Goal: Task Accomplishment & Management: Complete application form

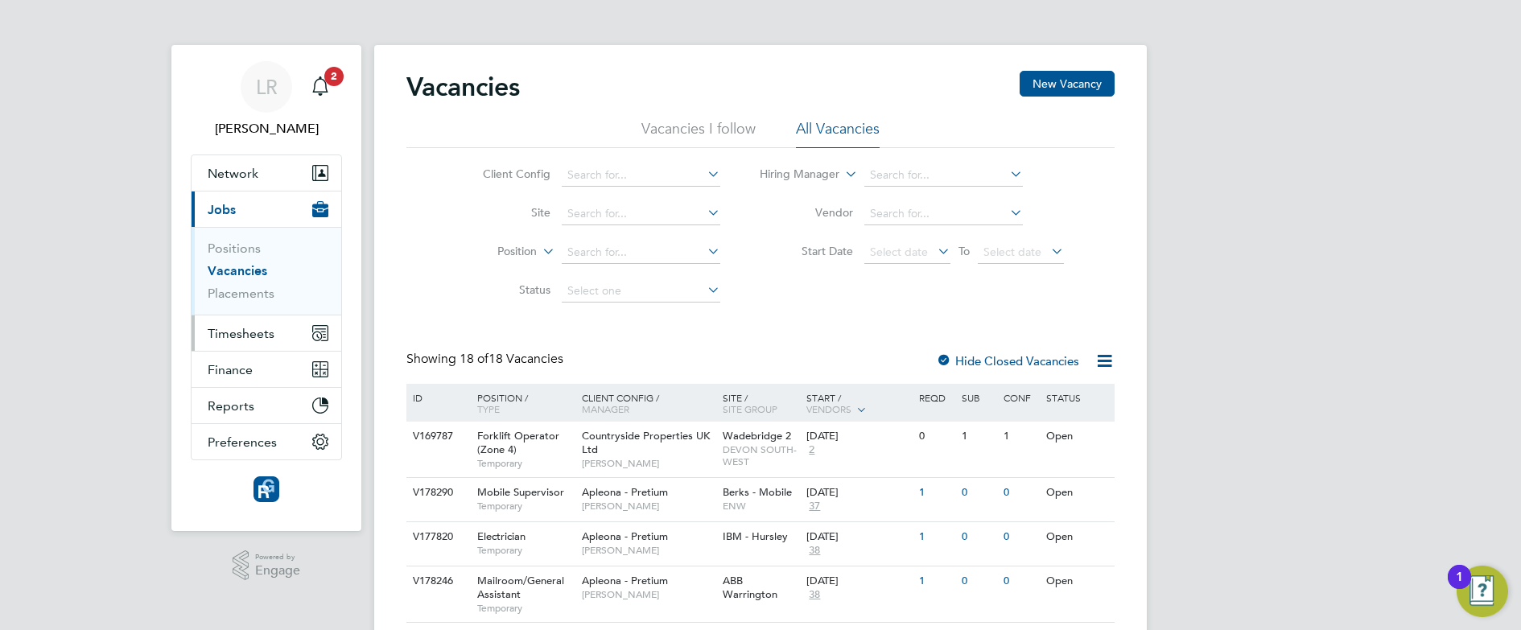
click at [246, 337] on span "Timesheets" at bounding box center [241, 333] width 67 height 15
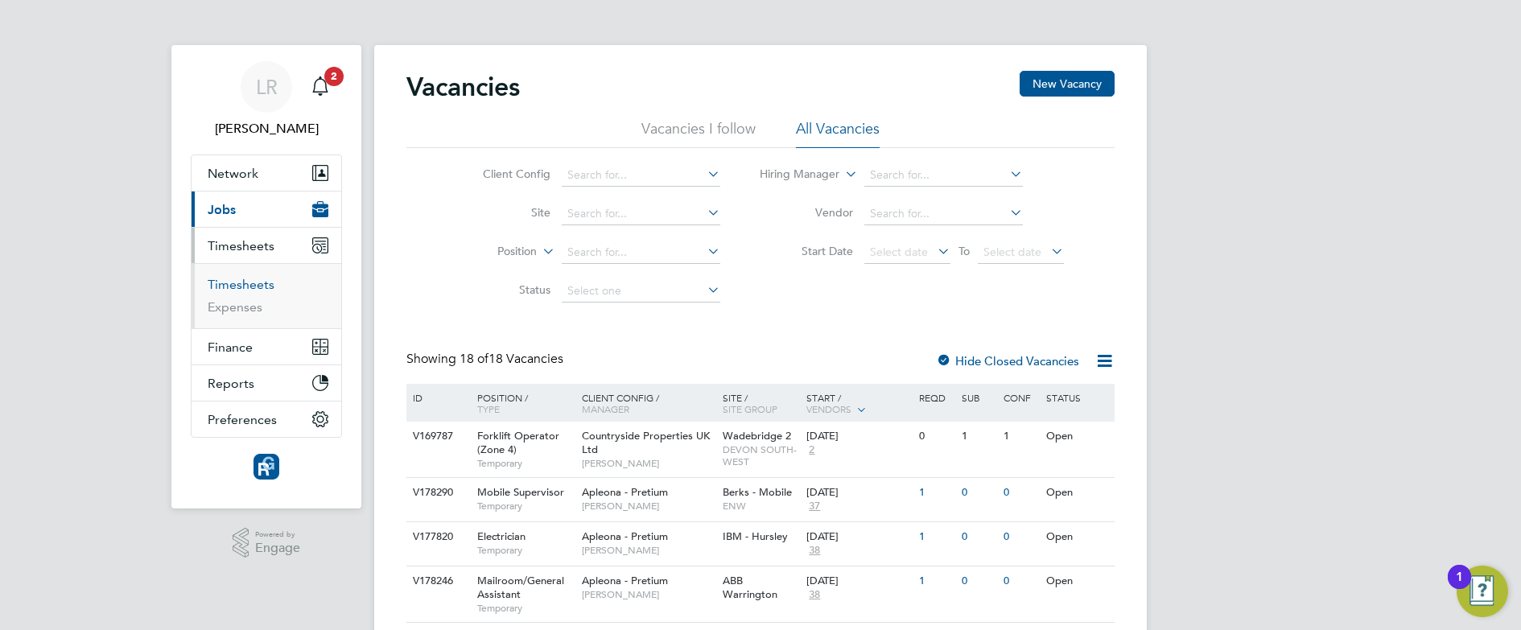
click at [233, 282] on link "Timesheets" at bounding box center [241, 284] width 67 height 15
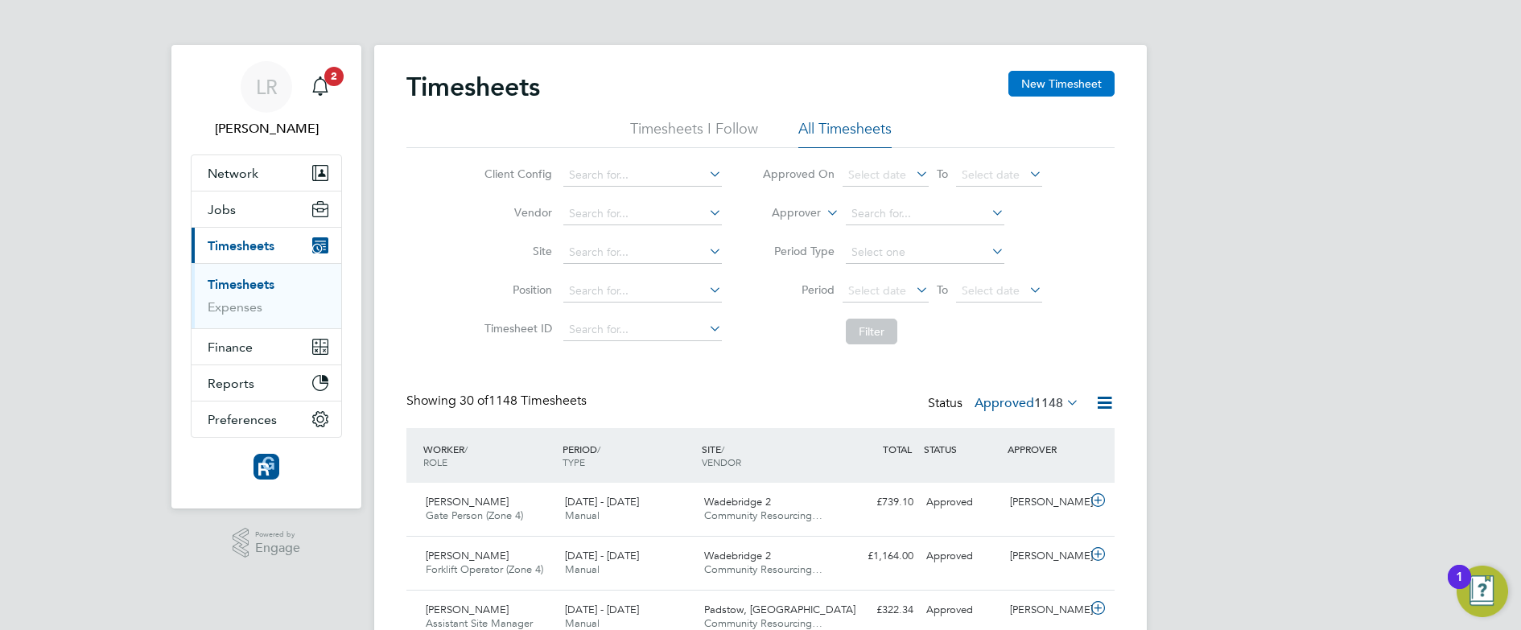
click at [1077, 78] on button "New Timesheet" at bounding box center [1061, 84] width 106 height 26
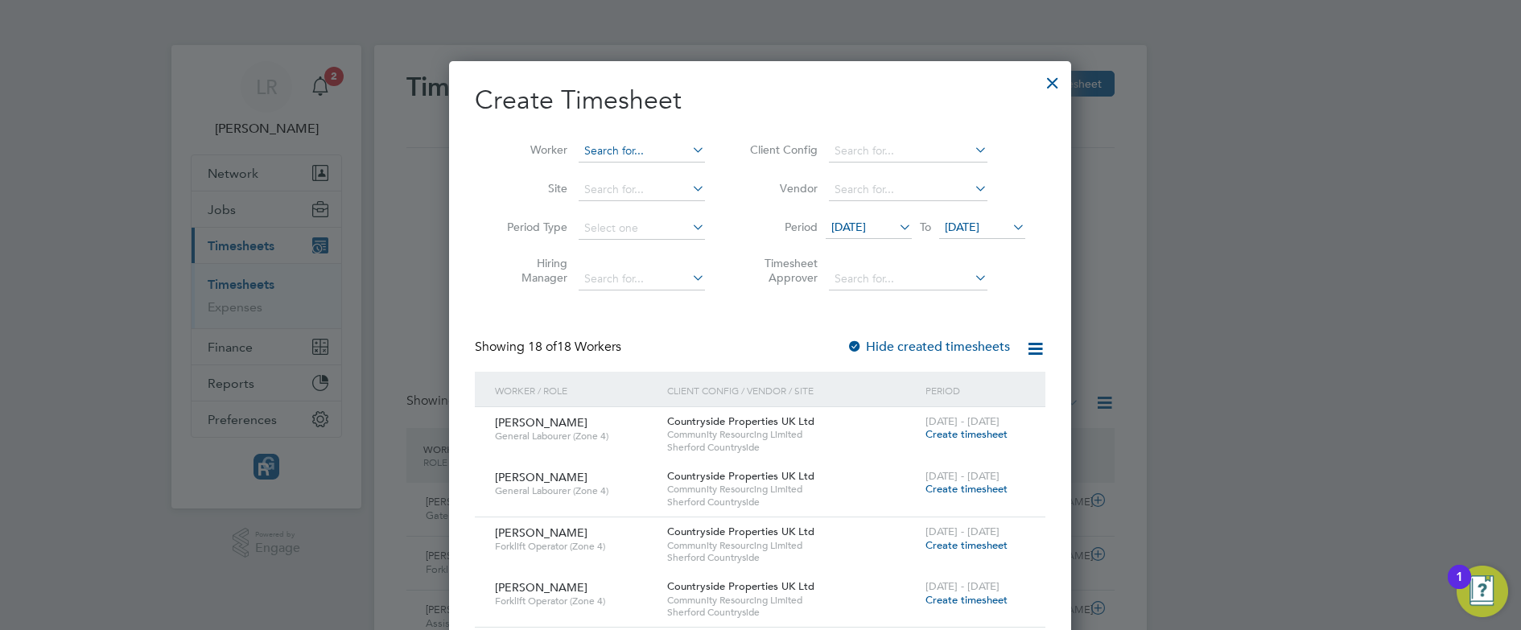
click at [596, 145] on input at bounding box center [642, 151] width 126 height 23
click at [601, 165] on li "[PERSON_NAME]" at bounding box center [677, 173] width 199 height 22
type input "[PERSON_NAME]"
click at [942, 345] on label "Hide created timesheets" at bounding box center [928, 347] width 163 height 16
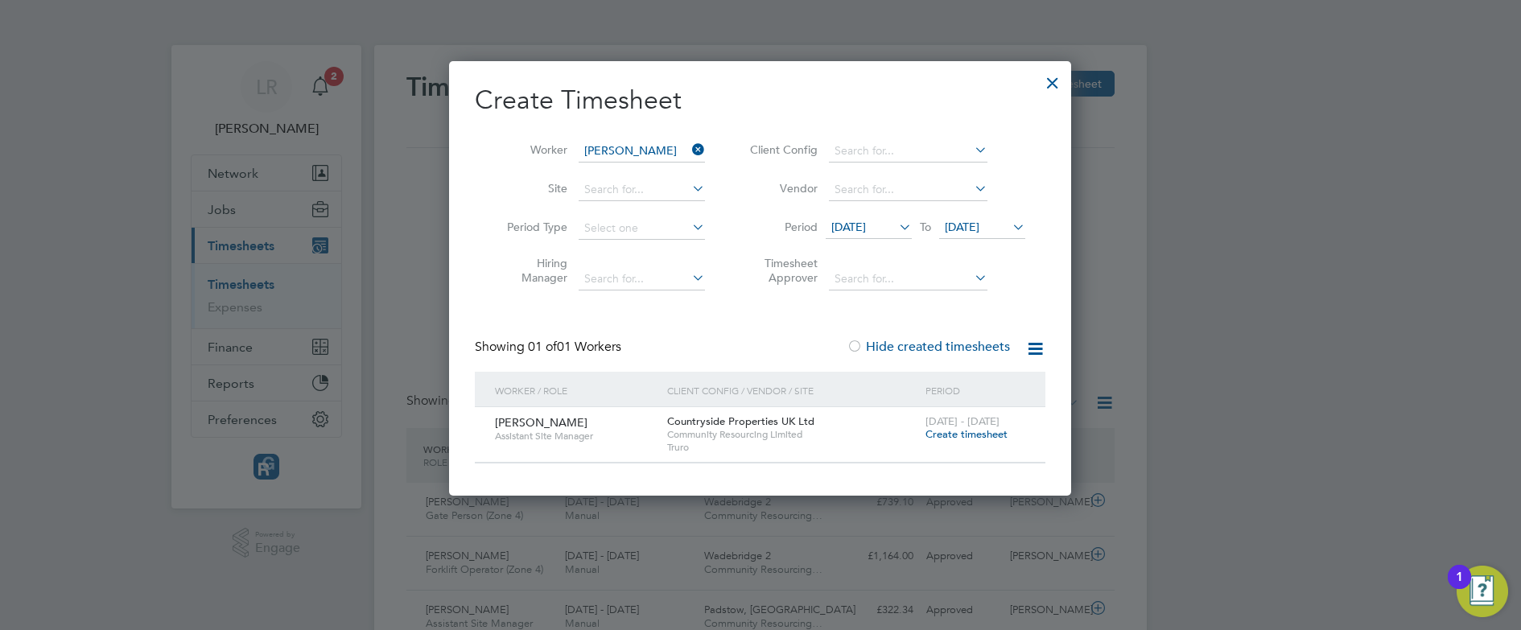
click at [971, 431] on span "Create timesheet" at bounding box center [966, 434] width 82 height 14
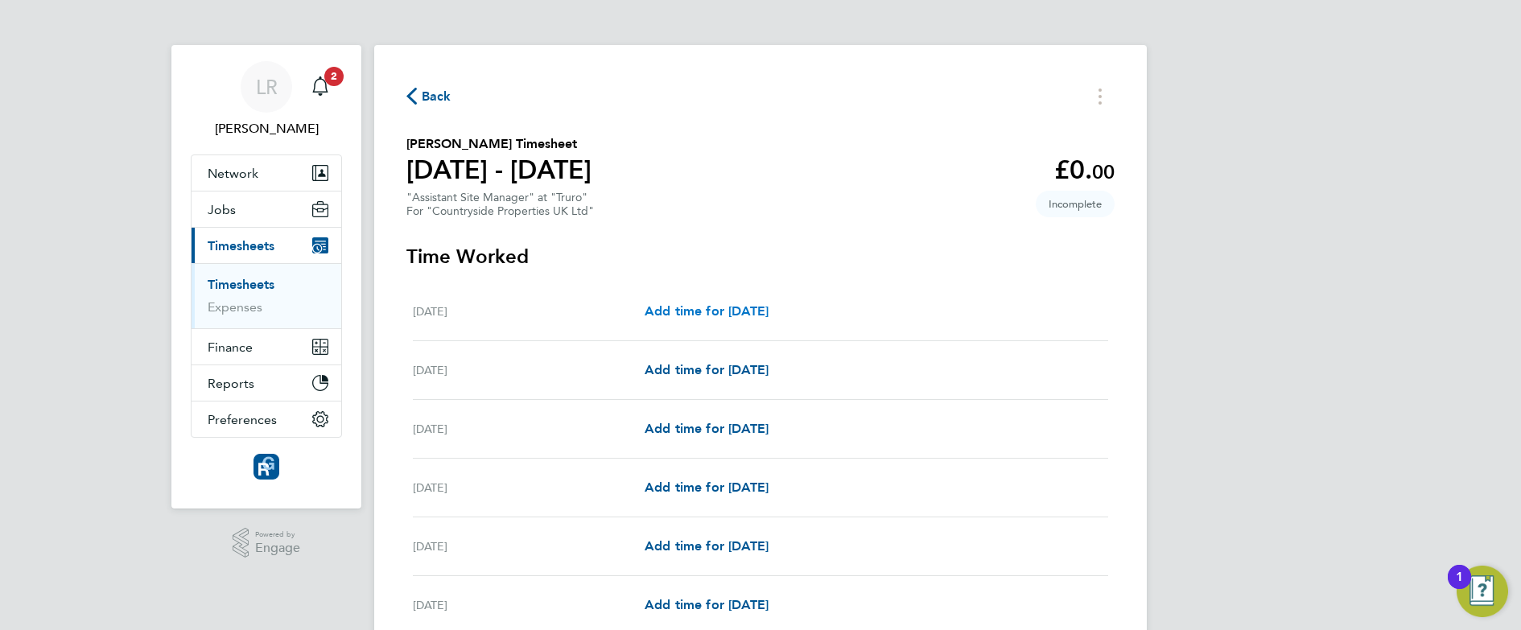
click at [698, 309] on span "Add time for [DATE]" at bounding box center [707, 310] width 124 height 15
select select "30"
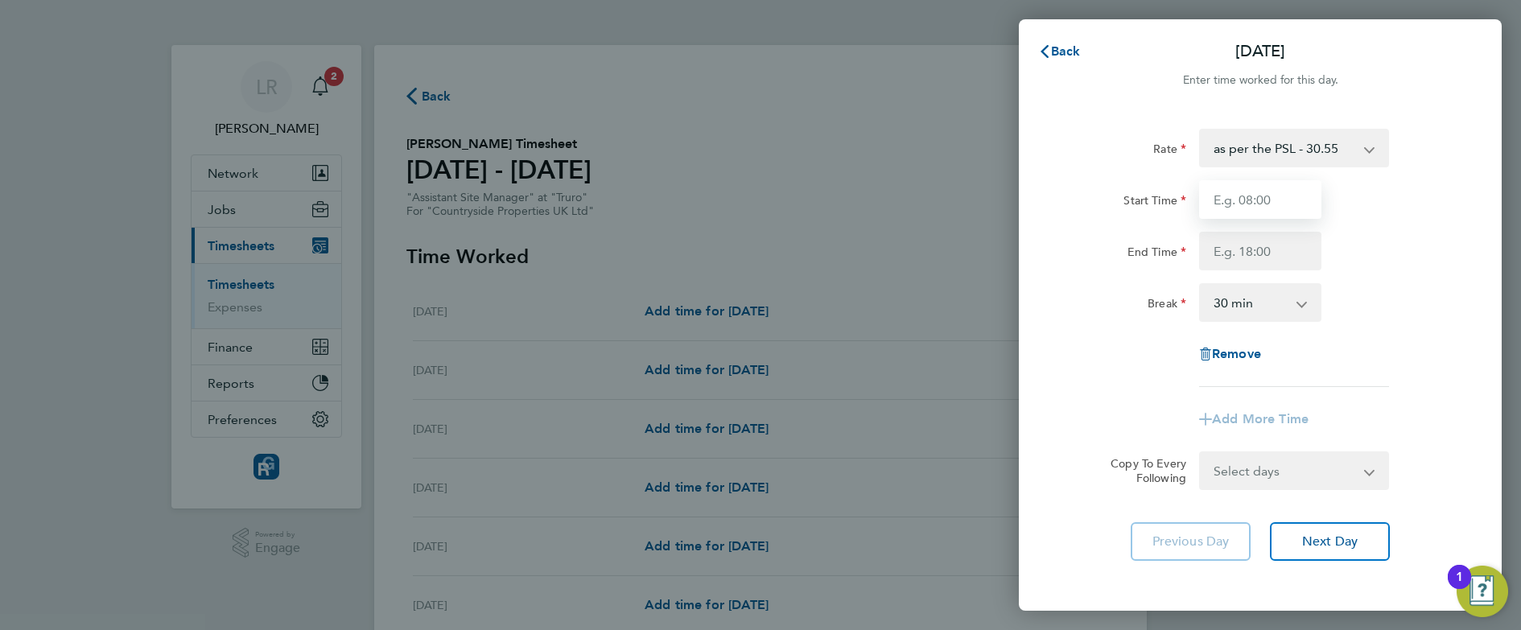
click at [1242, 186] on input "Start Time" at bounding box center [1260, 199] width 122 height 39
type input "08:00"
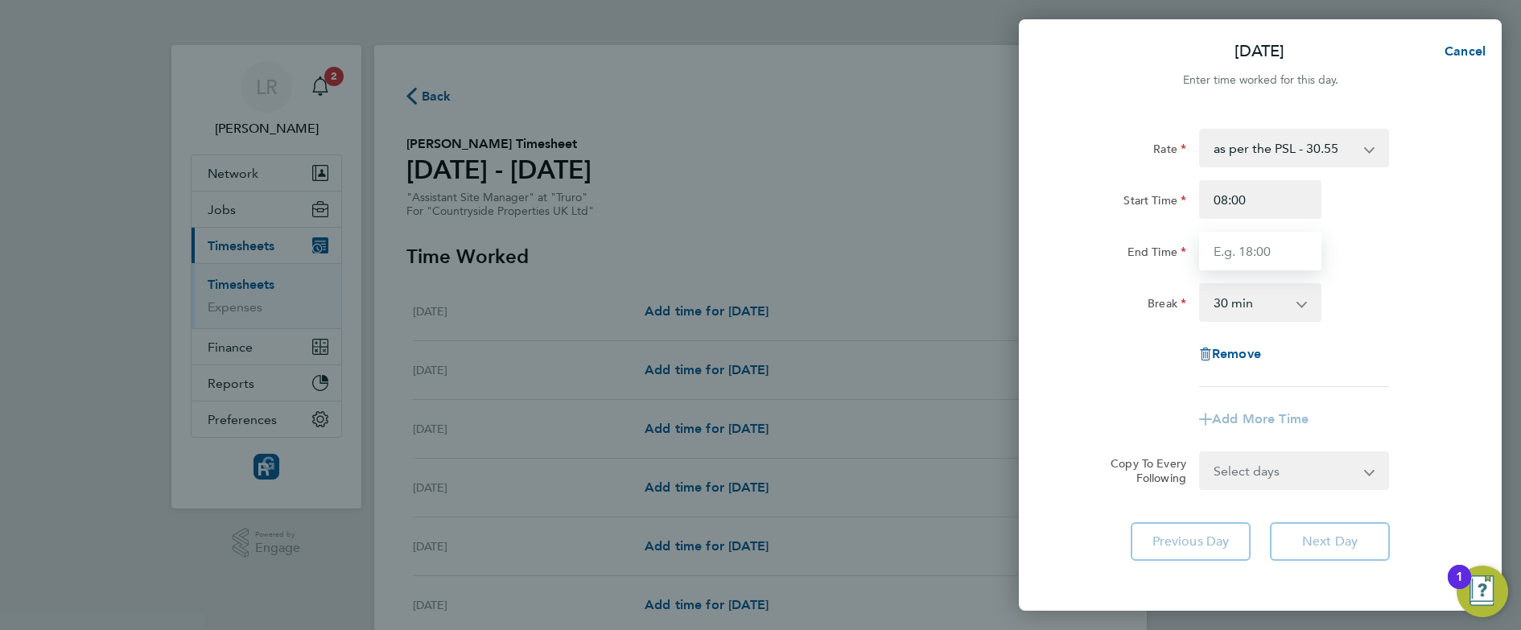
click at [1247, 261] on input "End Time" at bounding box center [1260, 251] width 122 height 39
type input "17:00"
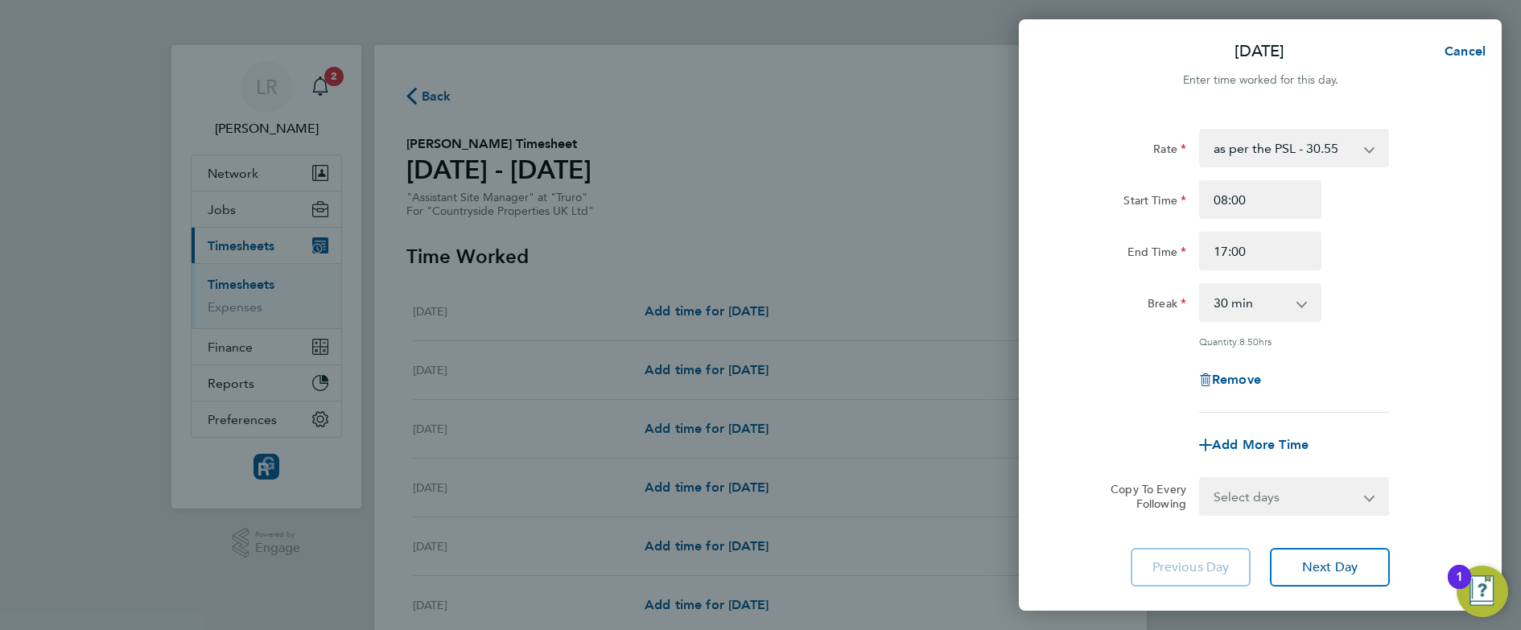
click at [1087, 464] on form "Rate as per the PSL - 30.55 Start Time 08:00 End Time 17:00 Break 0 min 15 min …" at bounding box center [1260, 322] width 393 height 387
click at [1090, 509] on div "Copy To Every Following Select days Day Weekday (Mon-Fri) Weekend (Sat-Sun) [DA…" at bounding box center [1260, 496] width 406 height 39
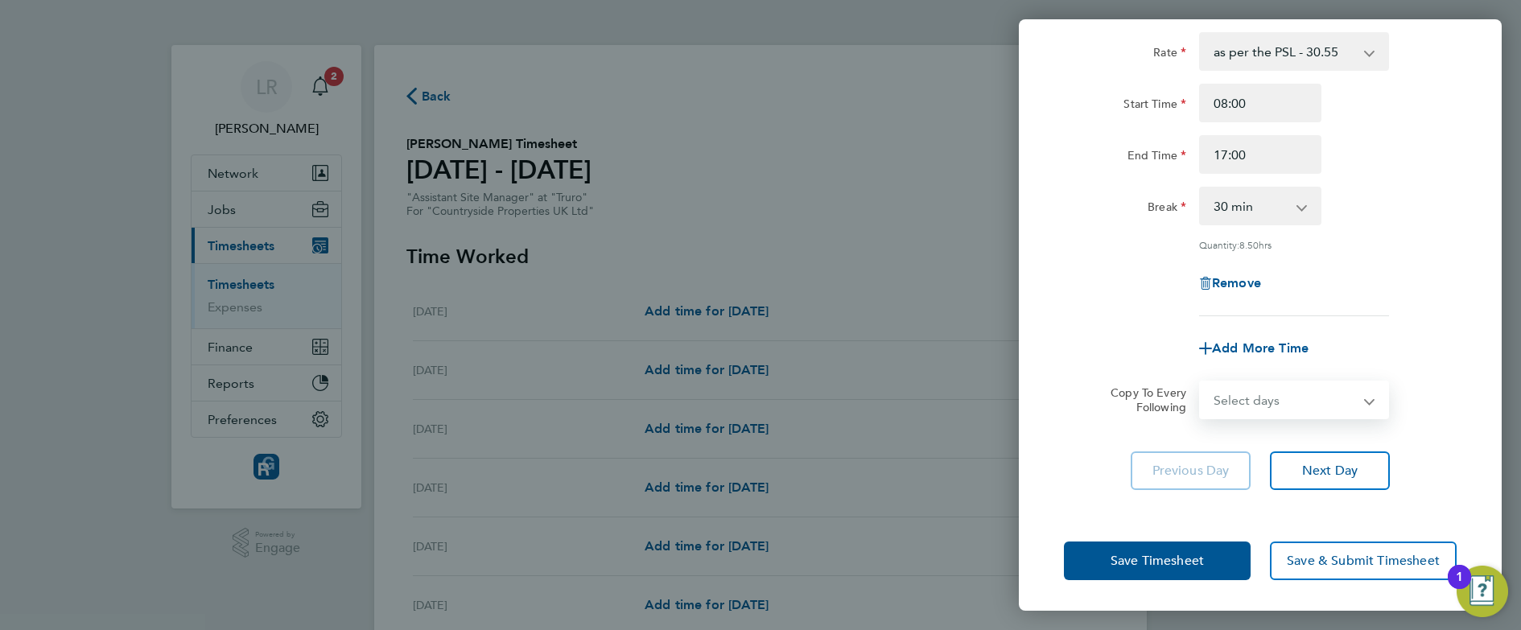
click at [1282, 382] on select "Select days Day Weekday (Mon-Fri) Weekend (Sat-Sun) [DATE] [DATE] [DATE] [DATE]…" at bounding box center [1285, 399] width 169 height 35
select select "WEEKDAY"
click at [1201, 382] on select "Select days Day Weekday (Mon-Fri) Weekend (Sat-Sun) [DATE] [DATE] [DATE] [DATE]…" at bounding box center [1285, 399] width 169 height 35
select select "[DATE]"
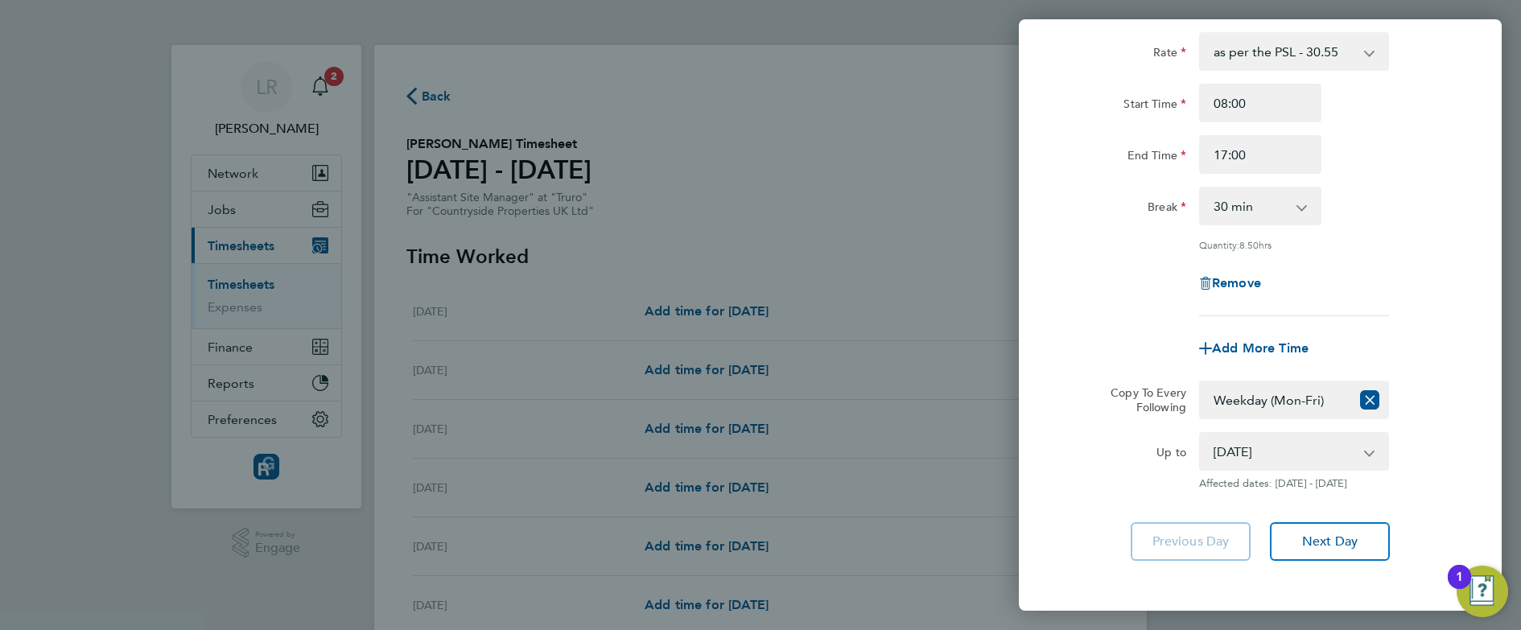
click at [1055, 493] on div "Rate as per the PSL - 30.55 Start Time 08:00 End Time 17:00 Break 0 min 15 min …" at bounding box center [1260, 296] width 483 height 567
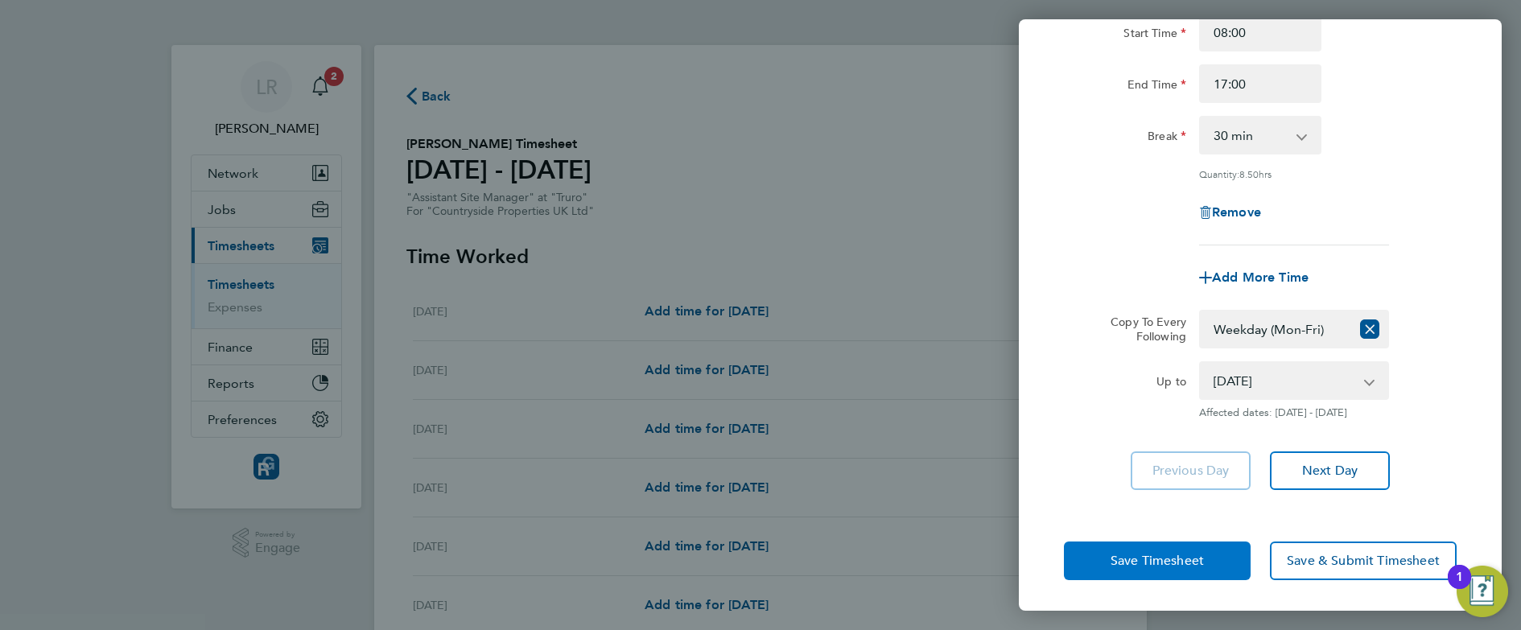
click at [1121, 549] on button "Save Timesheet" at bounding box center [1157, 561] width 187 height 39
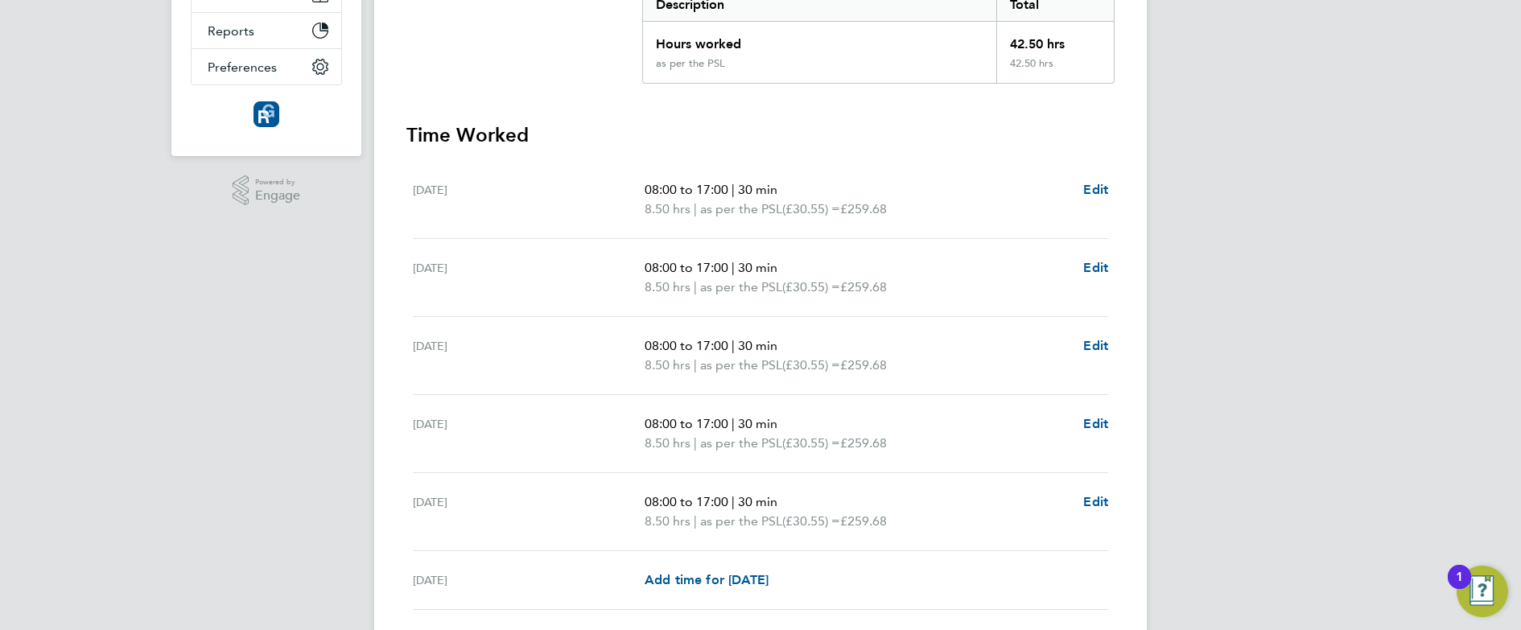
scroll to position [533, 0]
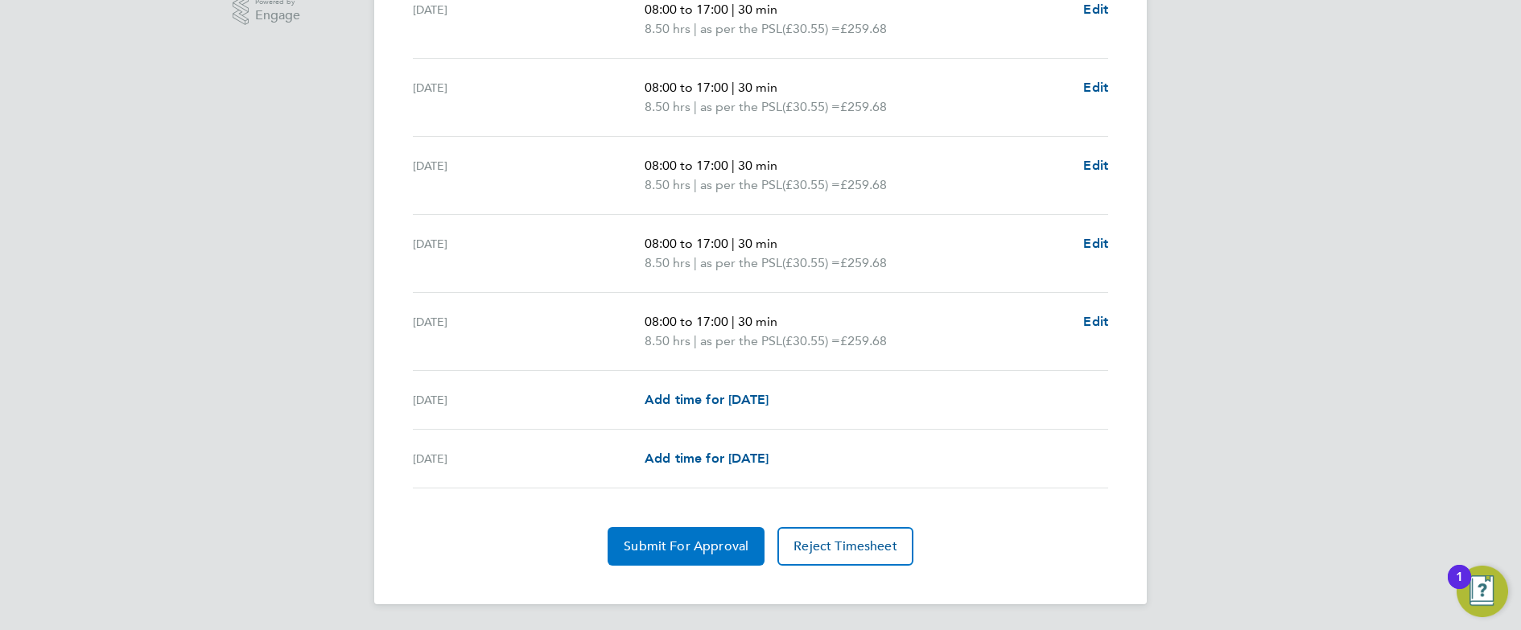
click at [679, 543] on span "Submit For Approval" at bounding box center [686, 546] width 125 height 16
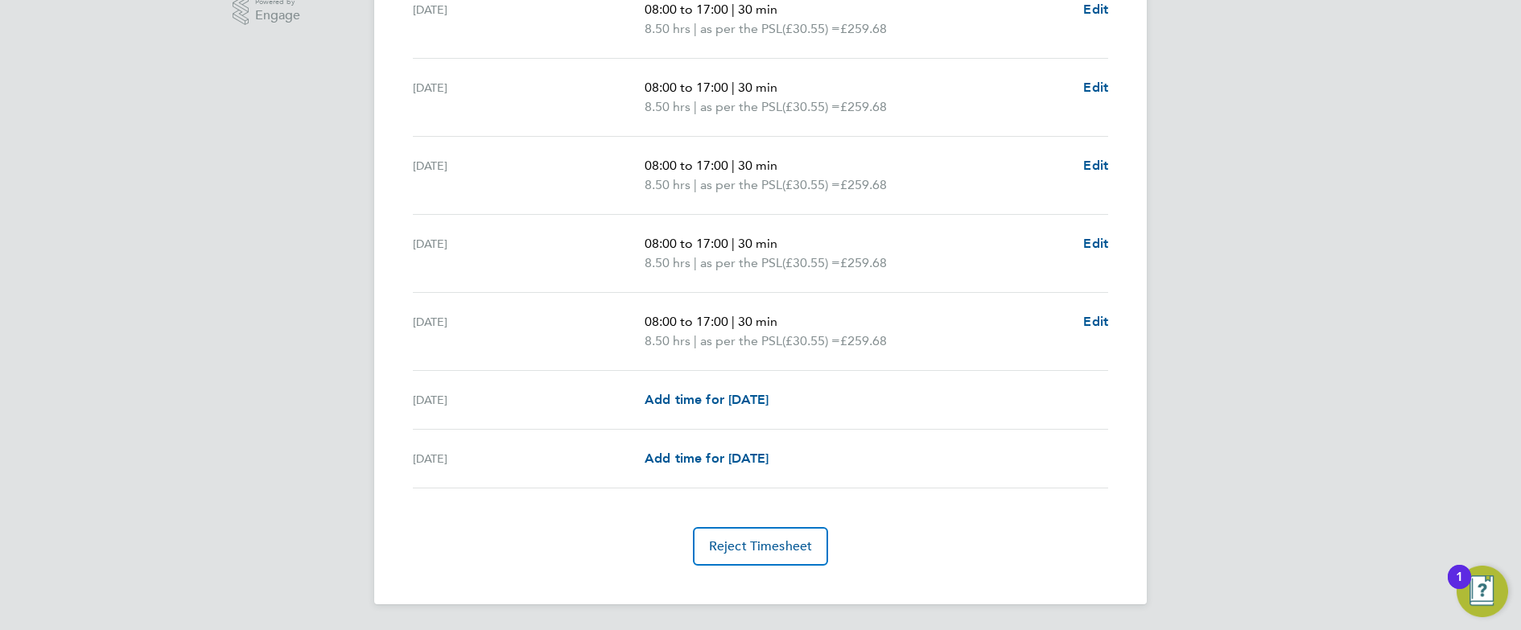
scroll to position [0, 0]
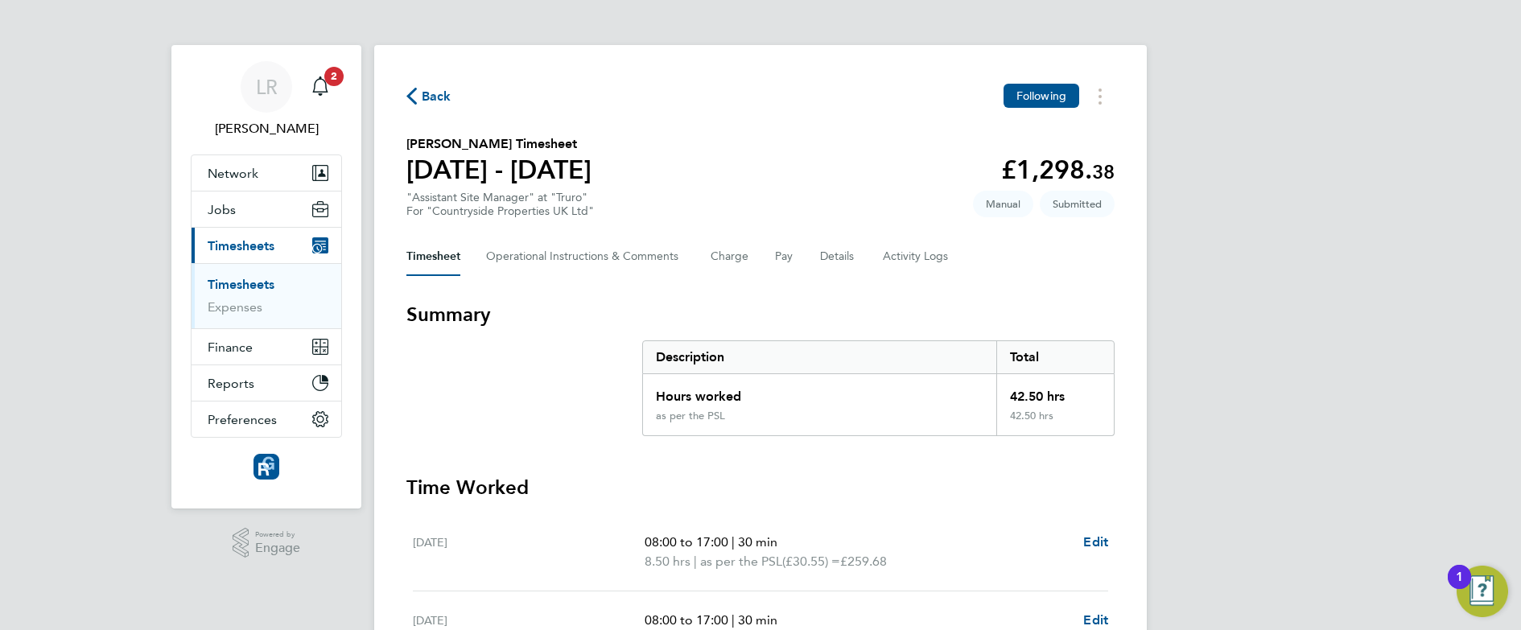
click at [418, 104] on button "Back" at bounding box center [428, 96] width 45 height 20
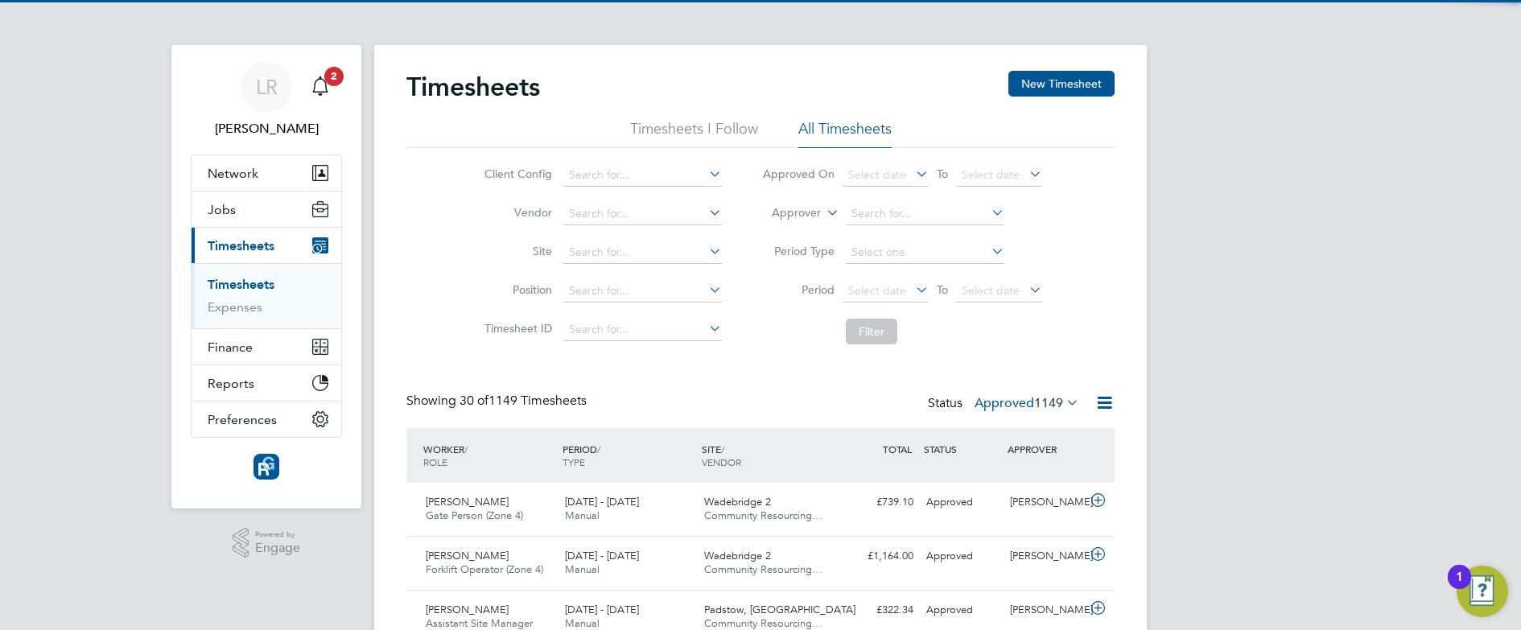
scroll to position [41, 140]
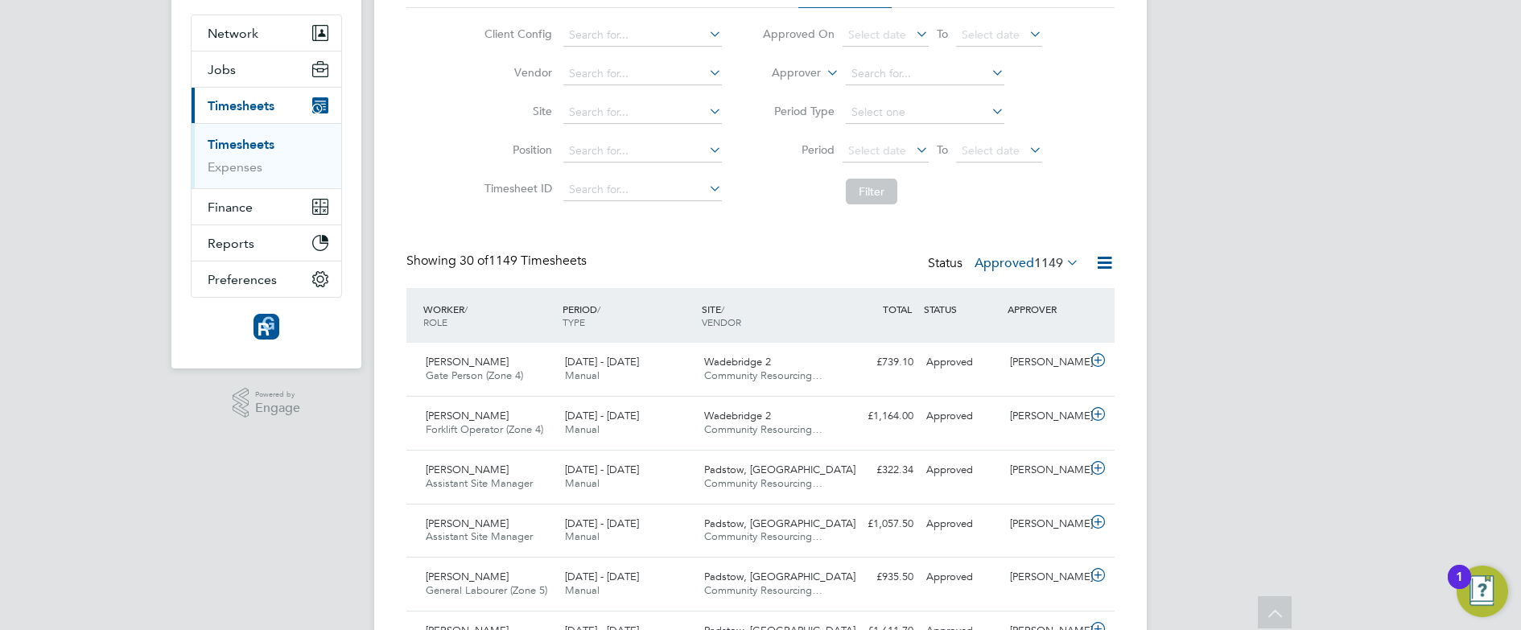
click at [990, 258] on label "Approved 1149" at bounding box center [1026, 263] width 105 height 16
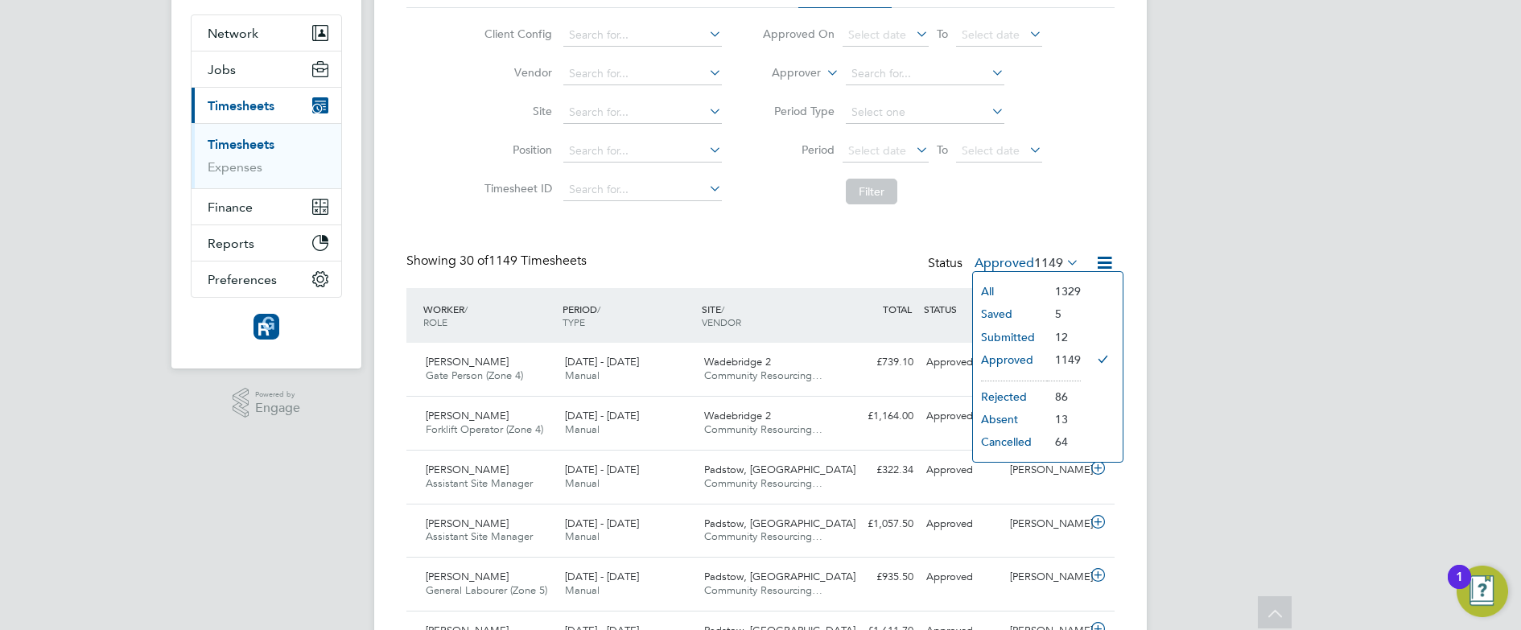
click at [990, 290] on li "All" at bounding box center [1010, 291] width 74 height 23
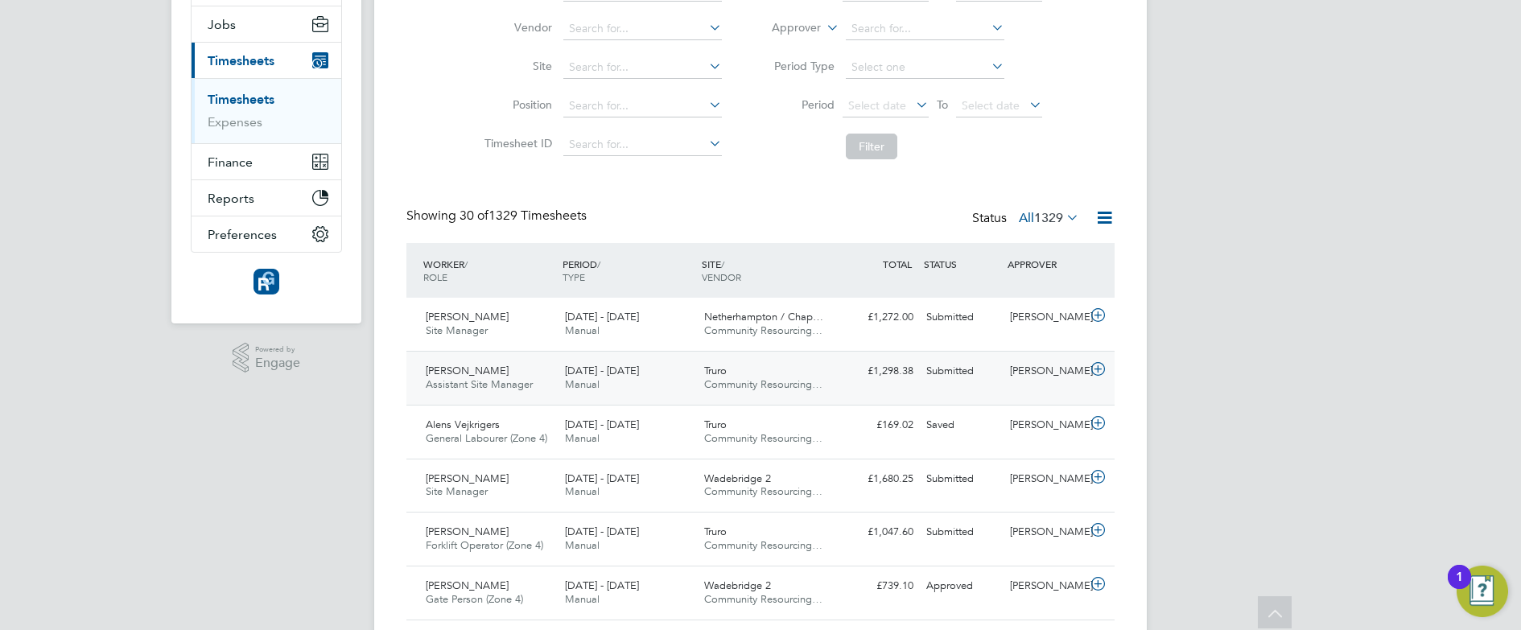
click at [542, 366] on div "[PERSON_NAME] Assistant Site Manager [DATE] - [DATE]" at bounding box center [488, 378] width 139 height 40
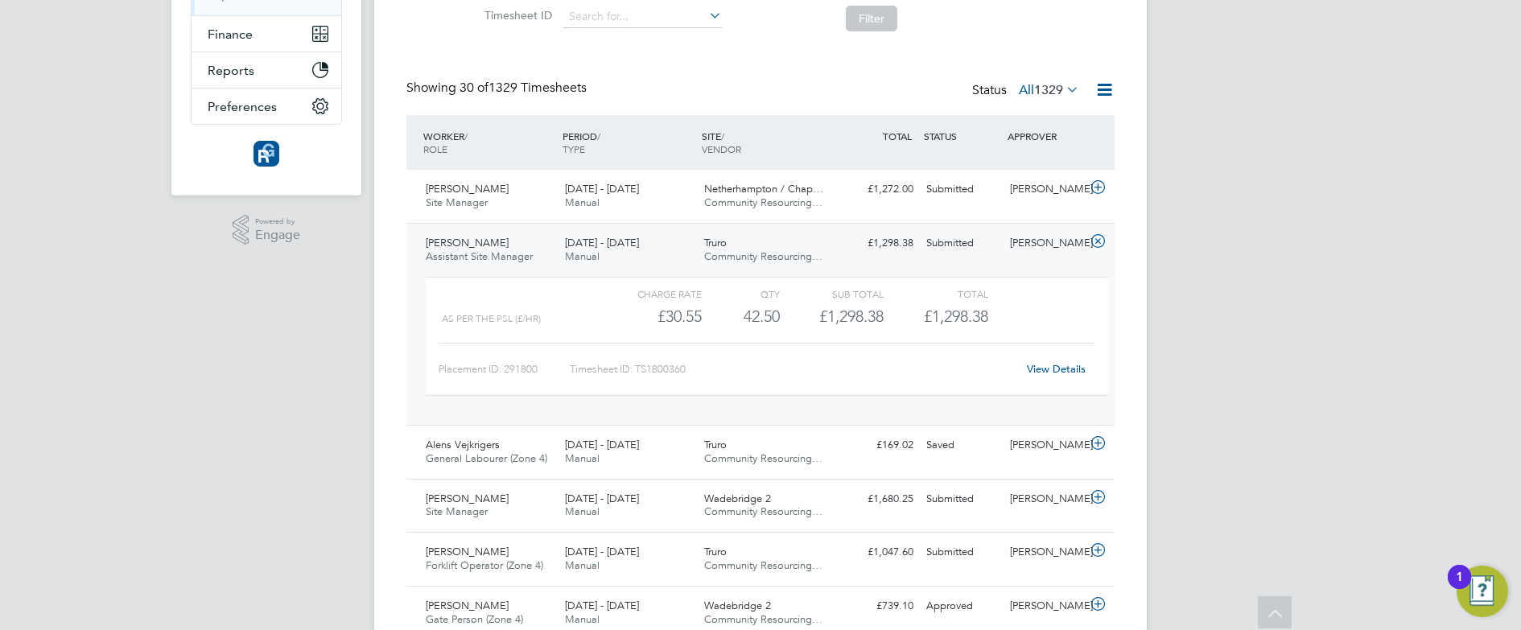
scroll to position [315, 0]
click at [541, 245] on div "[PERSON_NAME] Assistant Site Manager [DATE] - [DATE]" at bounding box center [488, 249] width 139 height 40
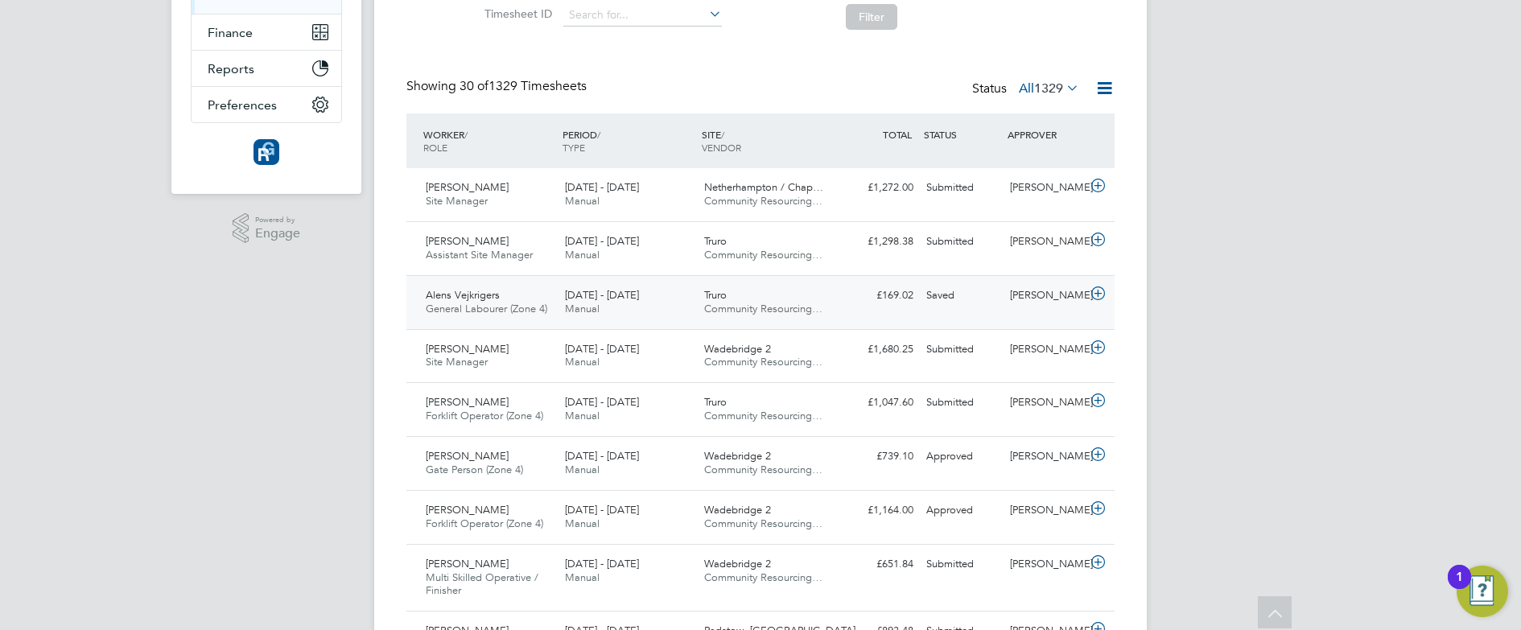
click at [542, 299] on div "Alens Vejkrigers General Labourer (Zone 4) [DATE] - [DATE]" at bounding box center [488, 302] width 139 height 40
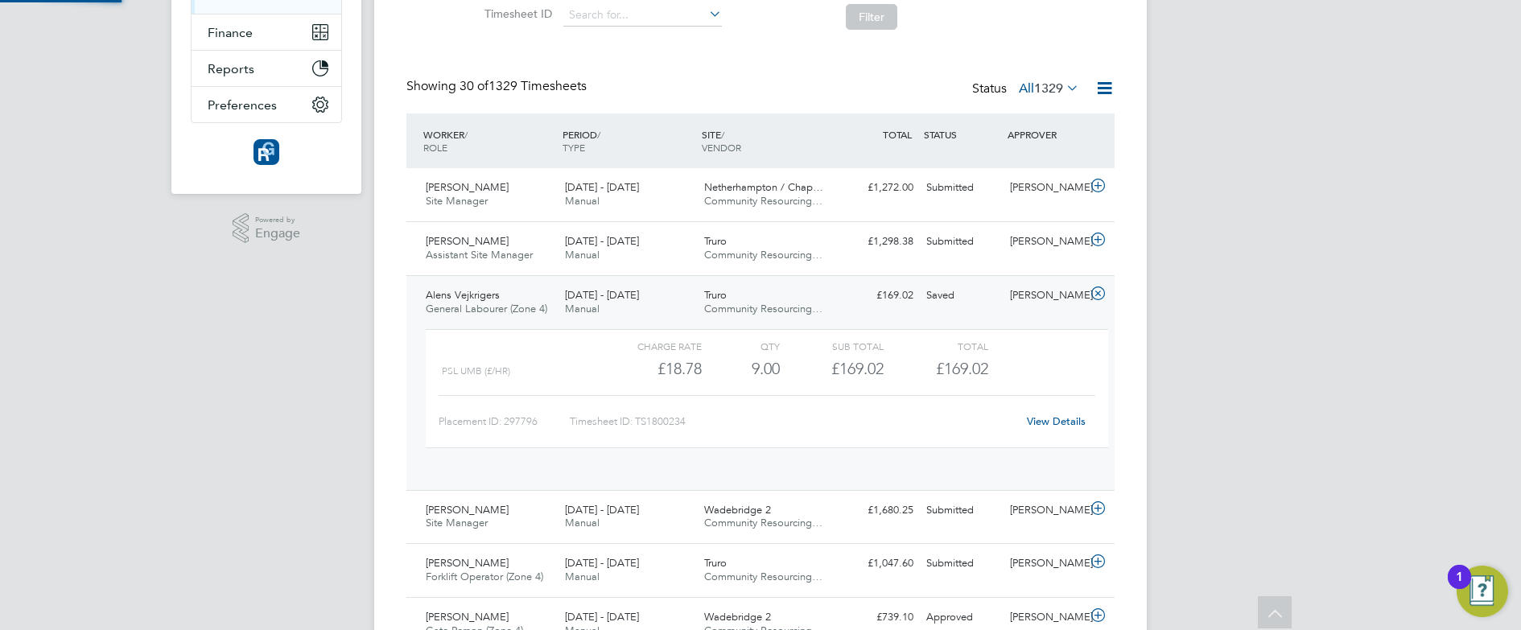
scroll to position [27, 157]
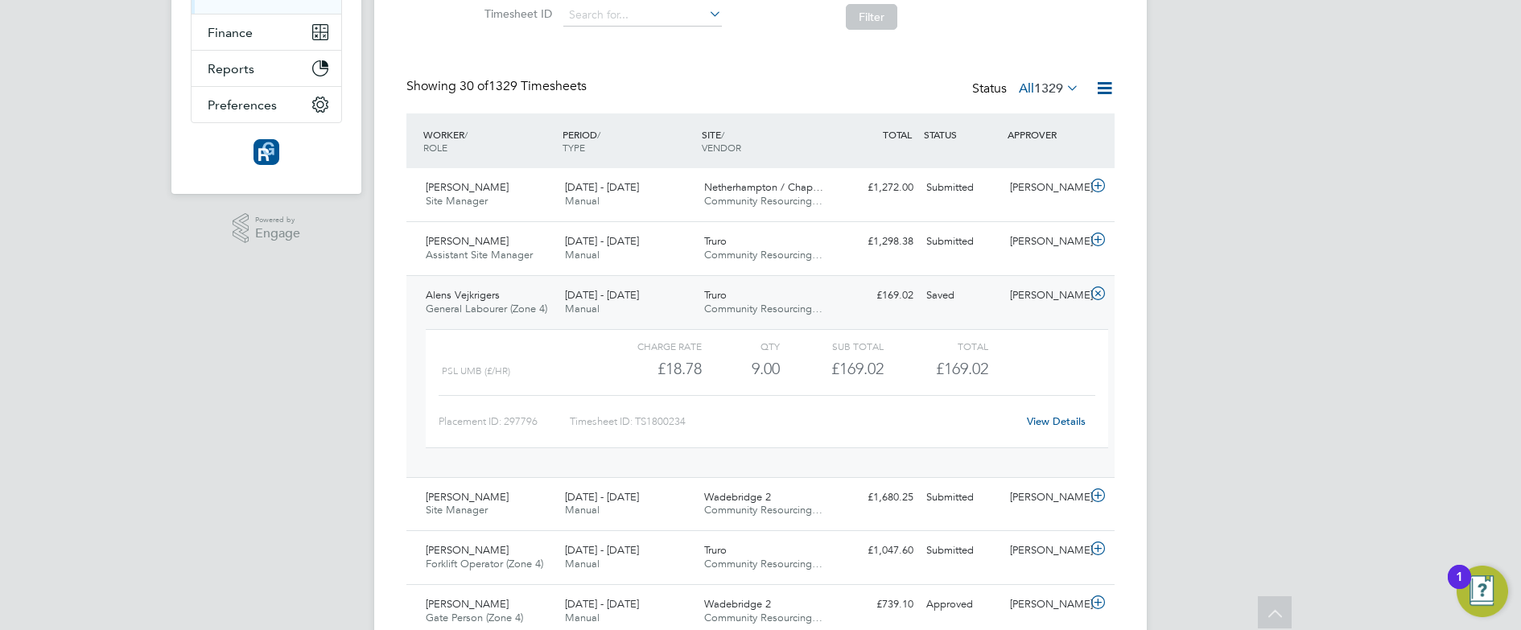
click at [542, 295] on div "Alens Vejkrigers General Labourer (Zone 4) [DATE] - [DATE]" at bounding box center [488, 302] width 139 height 40
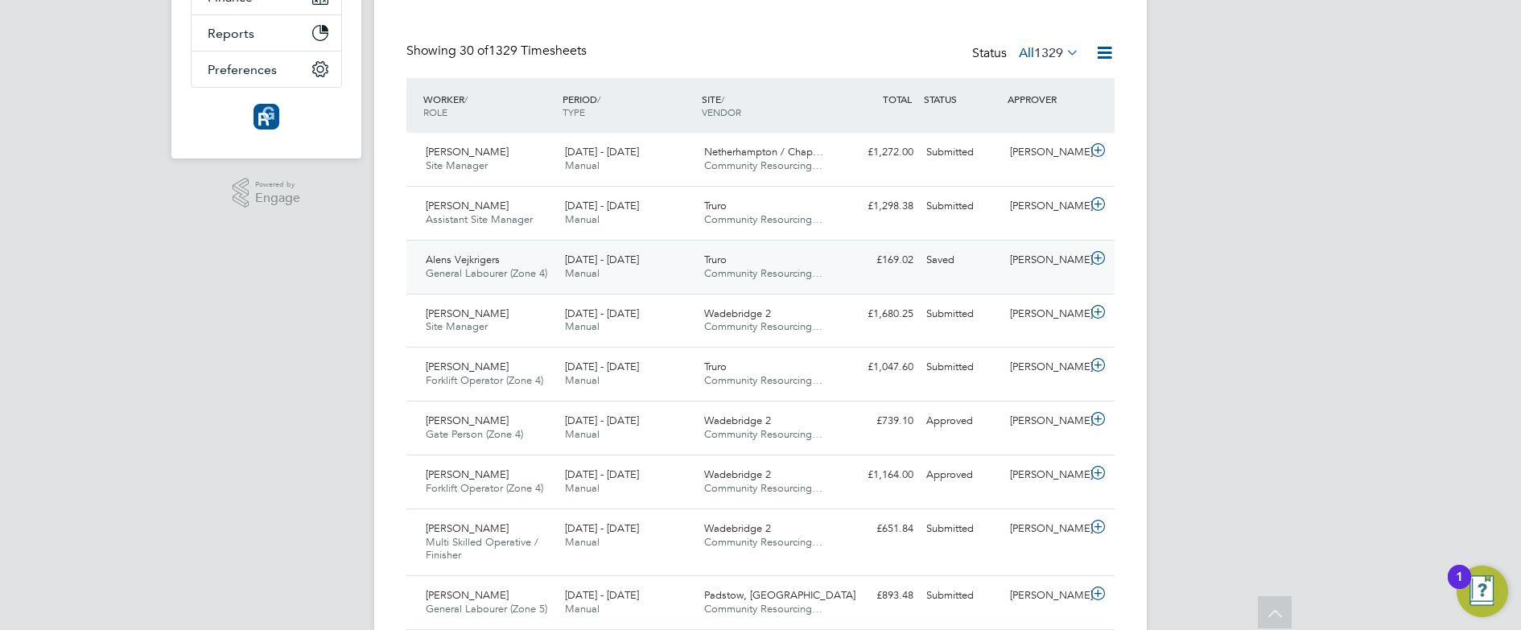
scroll to position [353, 0]
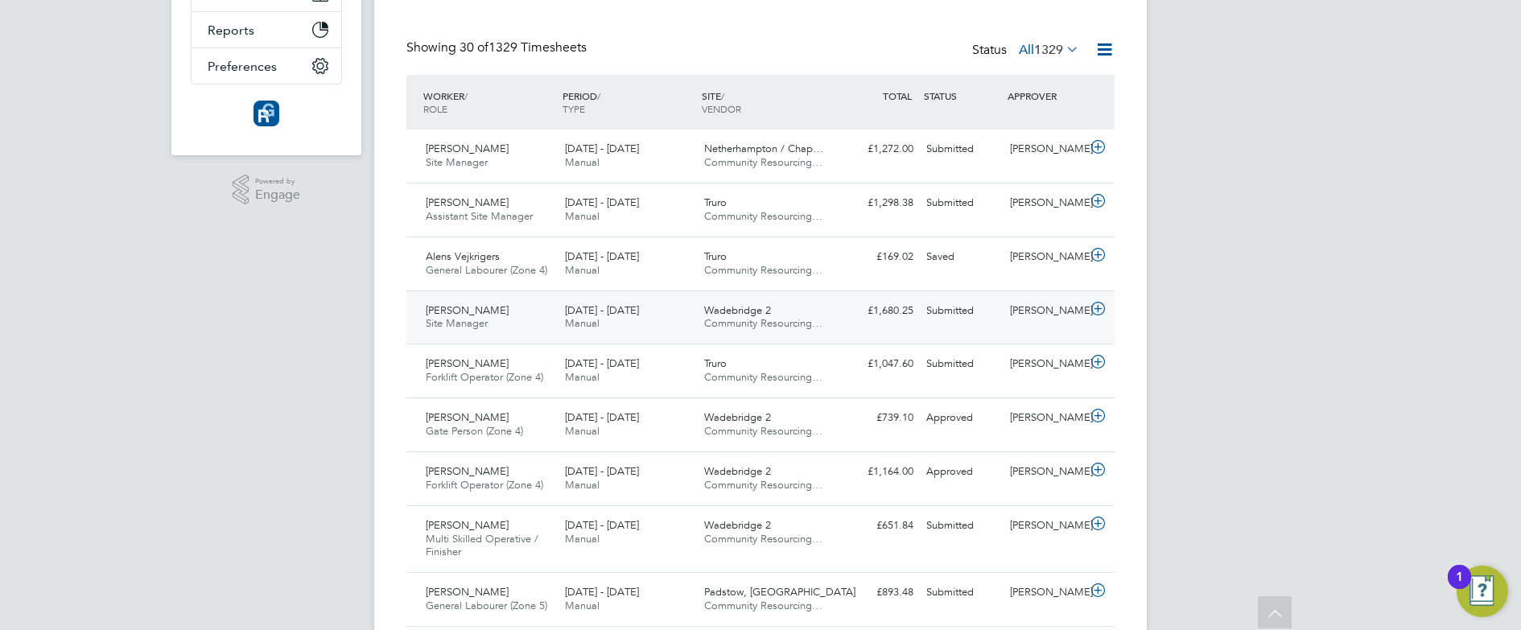
click at [544, 315] on div "[PERSON_NAME] Site Manager [DATE] - [DATE]" at bounding box center [488, 318] width 139 height 40
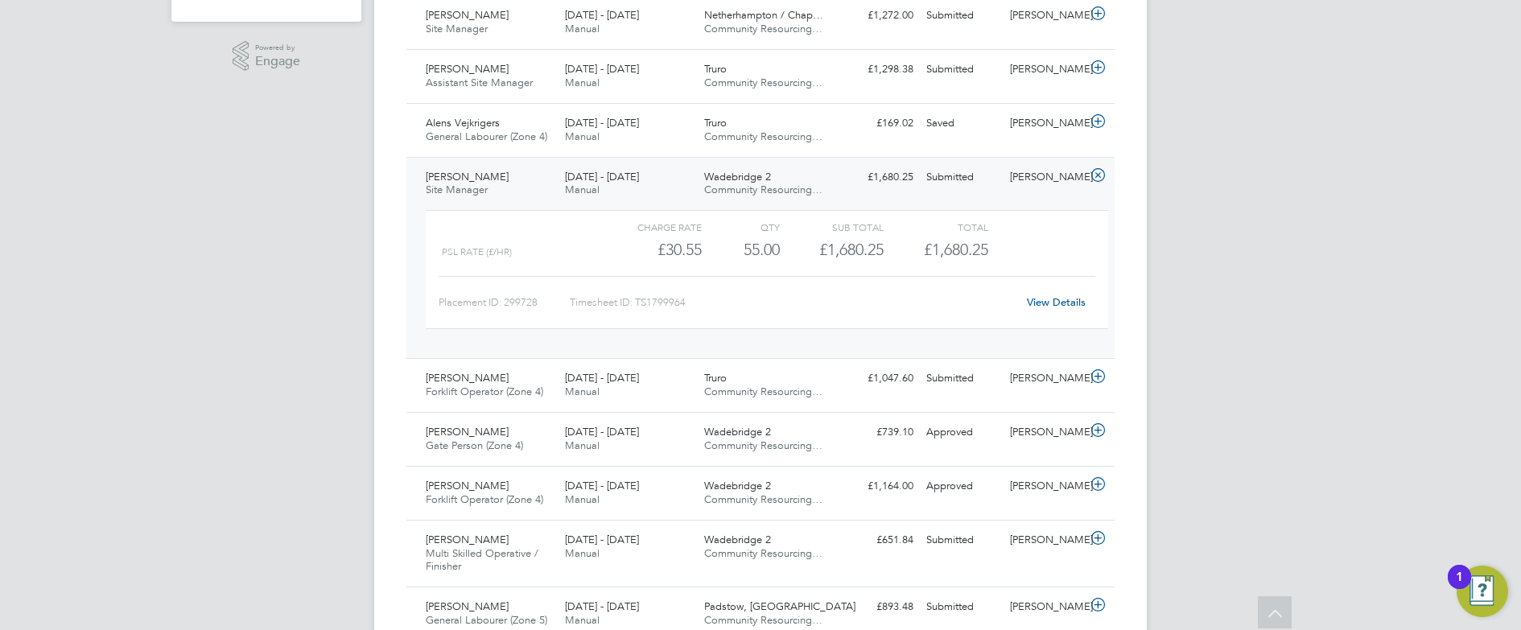
scroll to position [489, 0]
click at [511, 171] on div "[PERSON_NAME] Site Manager [DATE] - [DATE]" at bounding box center [488, 182] width 139 height 40
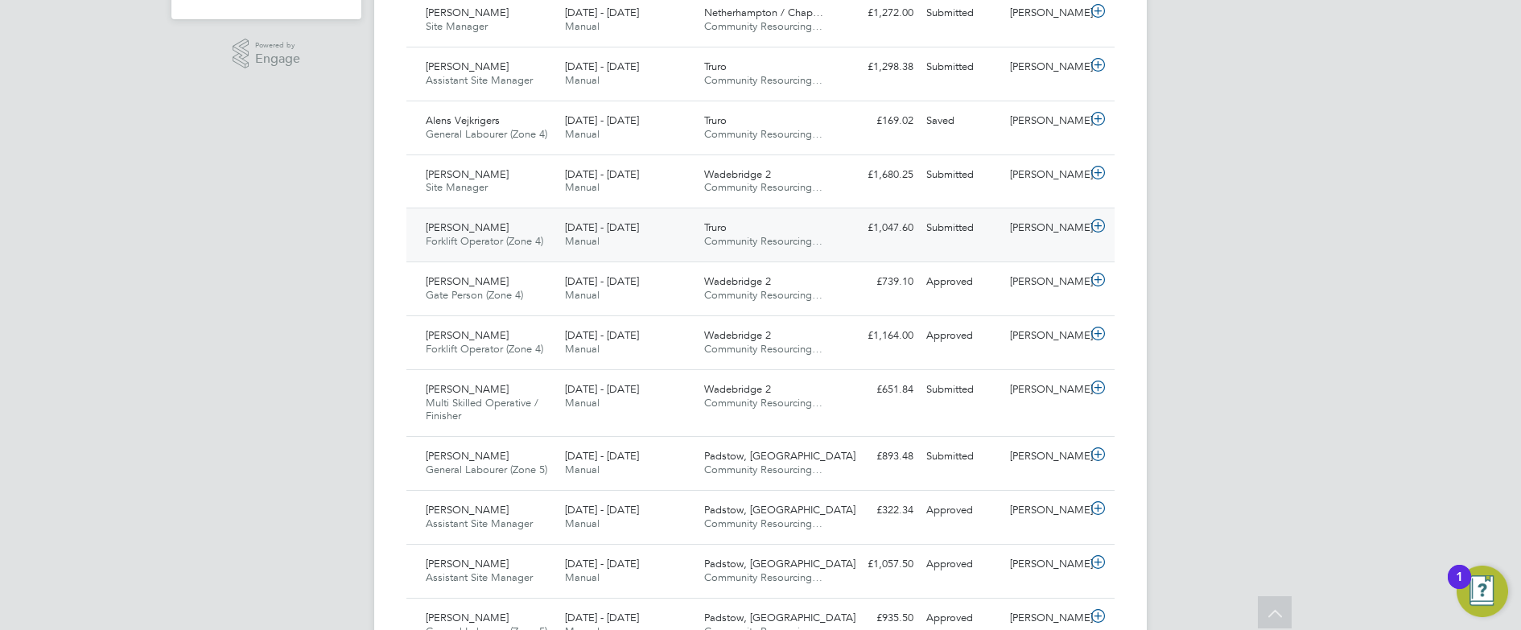
click at [538, 228] on div "[PERSON_NAME] Forklift Operator (Zone 4) [DATE] - [DATE]" at bounding box center [488, 235] width 139 height 40
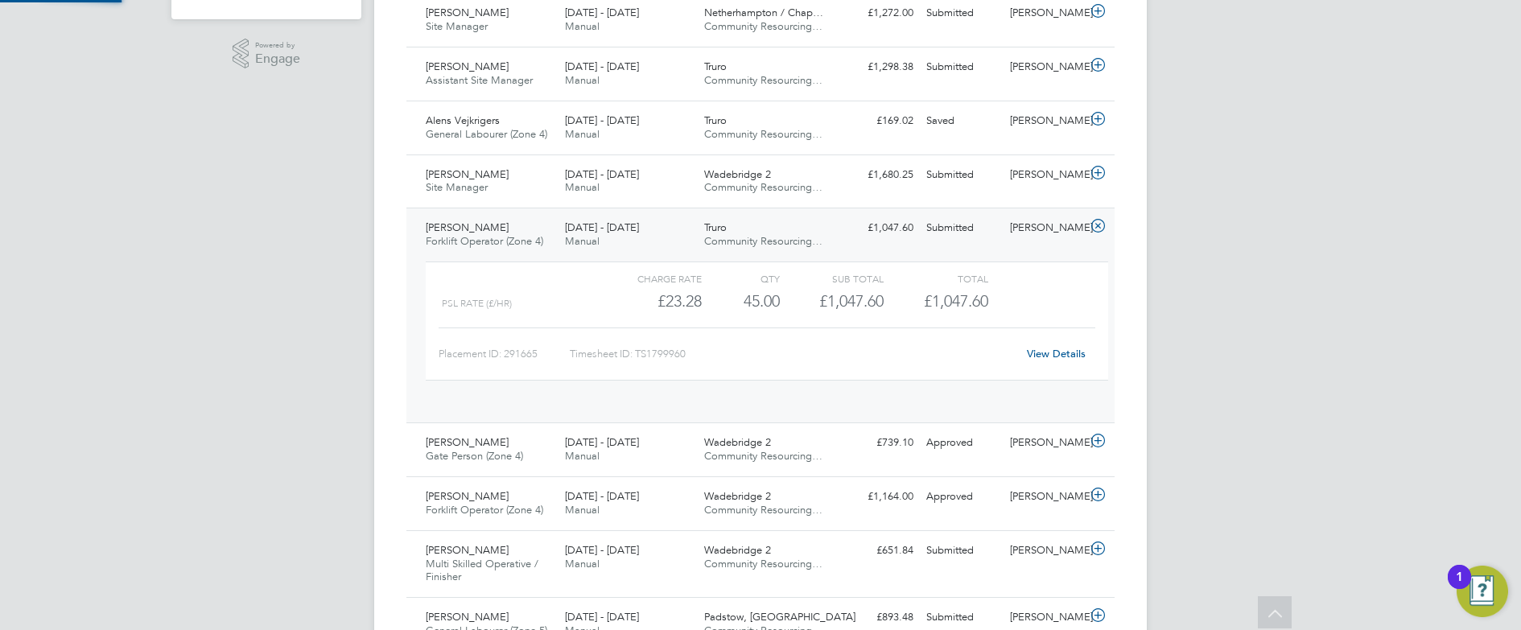
scroll to position [27, 157]
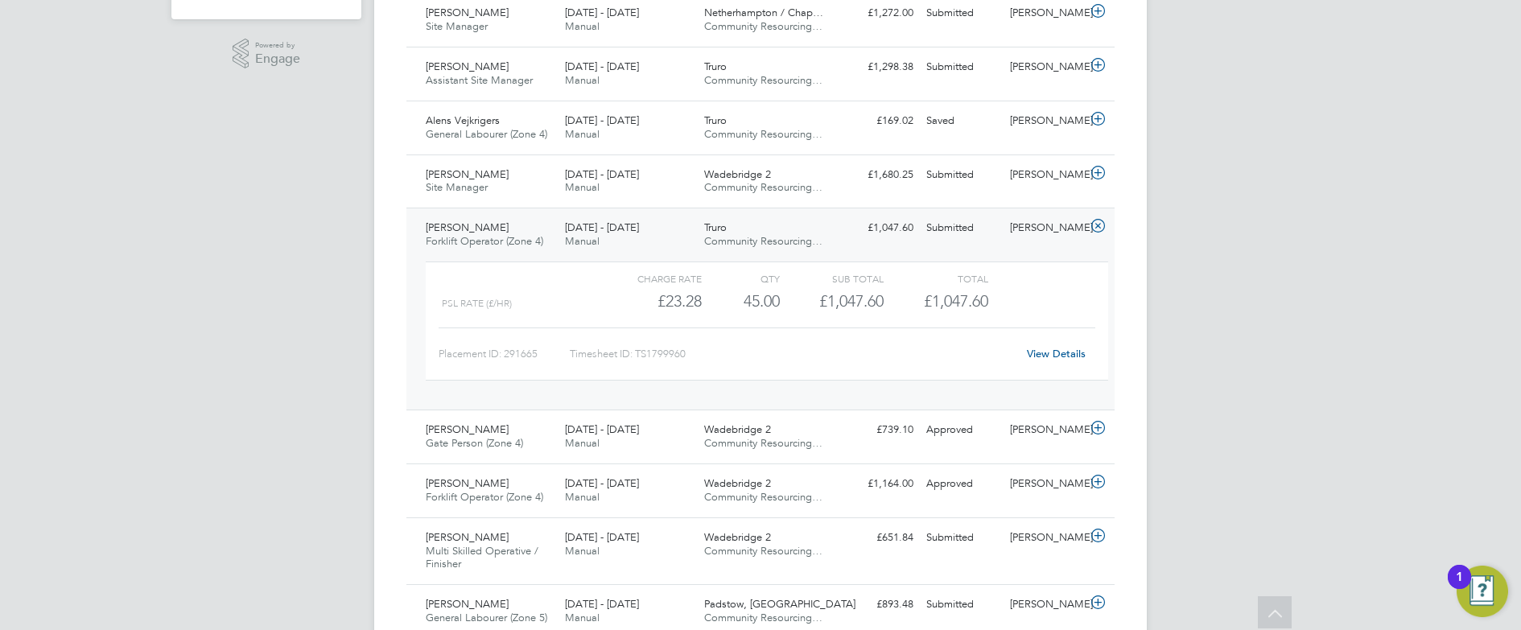
click at [538, 228] on div "[PERSON_NAME] Forklift Operator (Zone 4) [DATE] - [DATE]" at bounding box center [488, 235] width 139 height 40
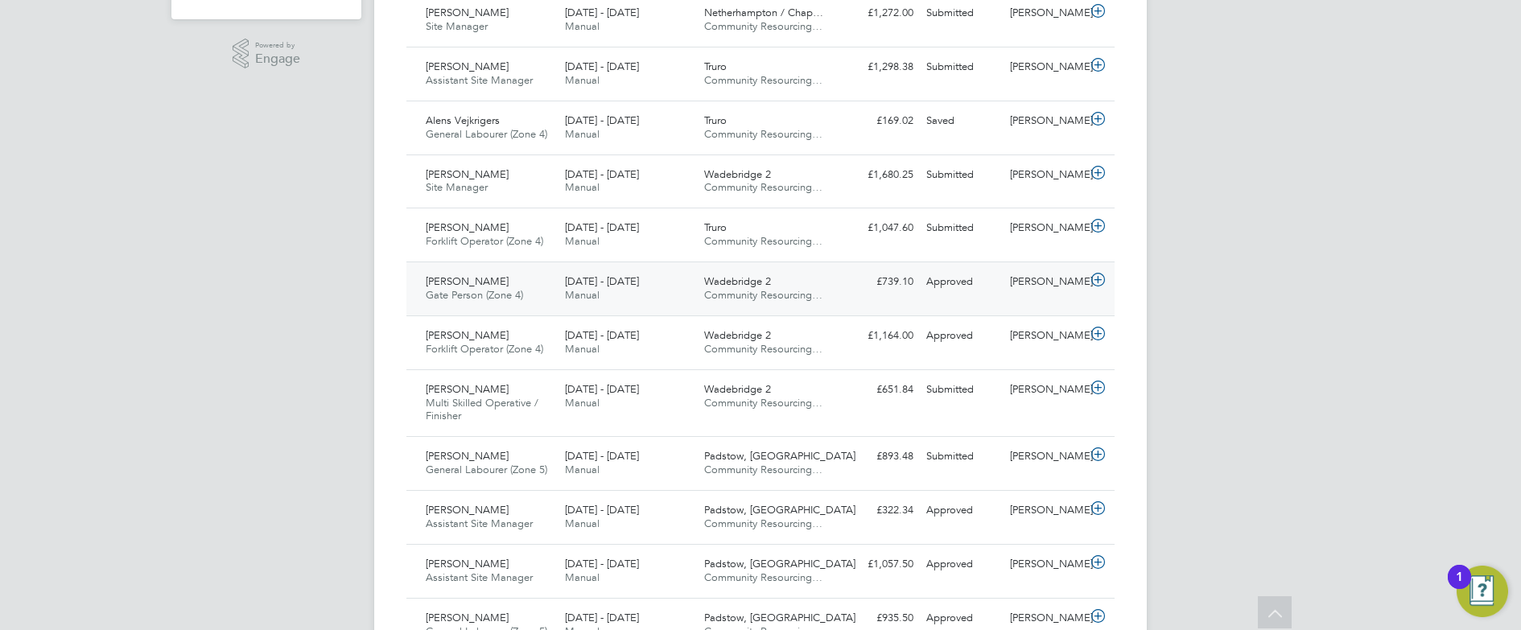
click at [542, 279] on div "[PERSON_NAME] [PERSON_NAME] Person (Zone 4) [DATE] - [DATE]" at bounding box center [488, 289] width 139 height 40
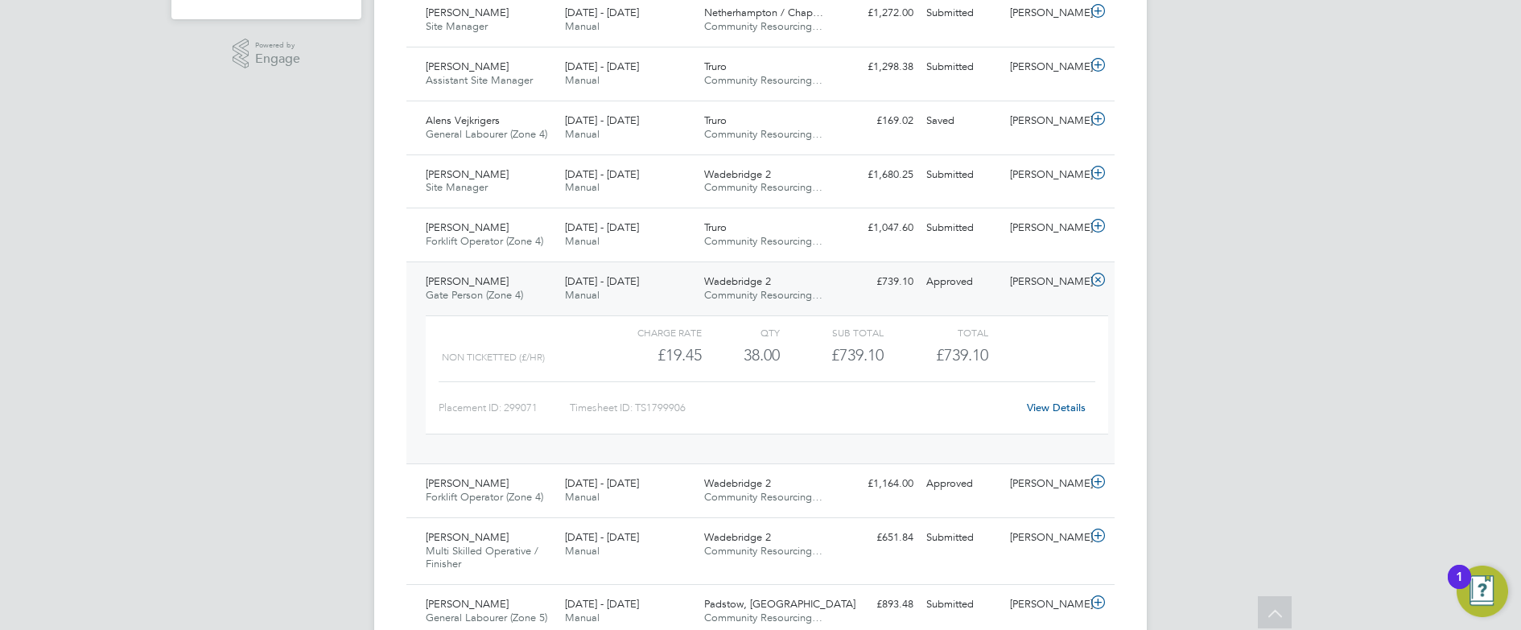
click at [542, 279] on div "[PERSON_NAME] [PERSON_NAME] Person (Zone 4) [DATE] - [DATE]" at bounding box center [488, 289] width 139 height 40
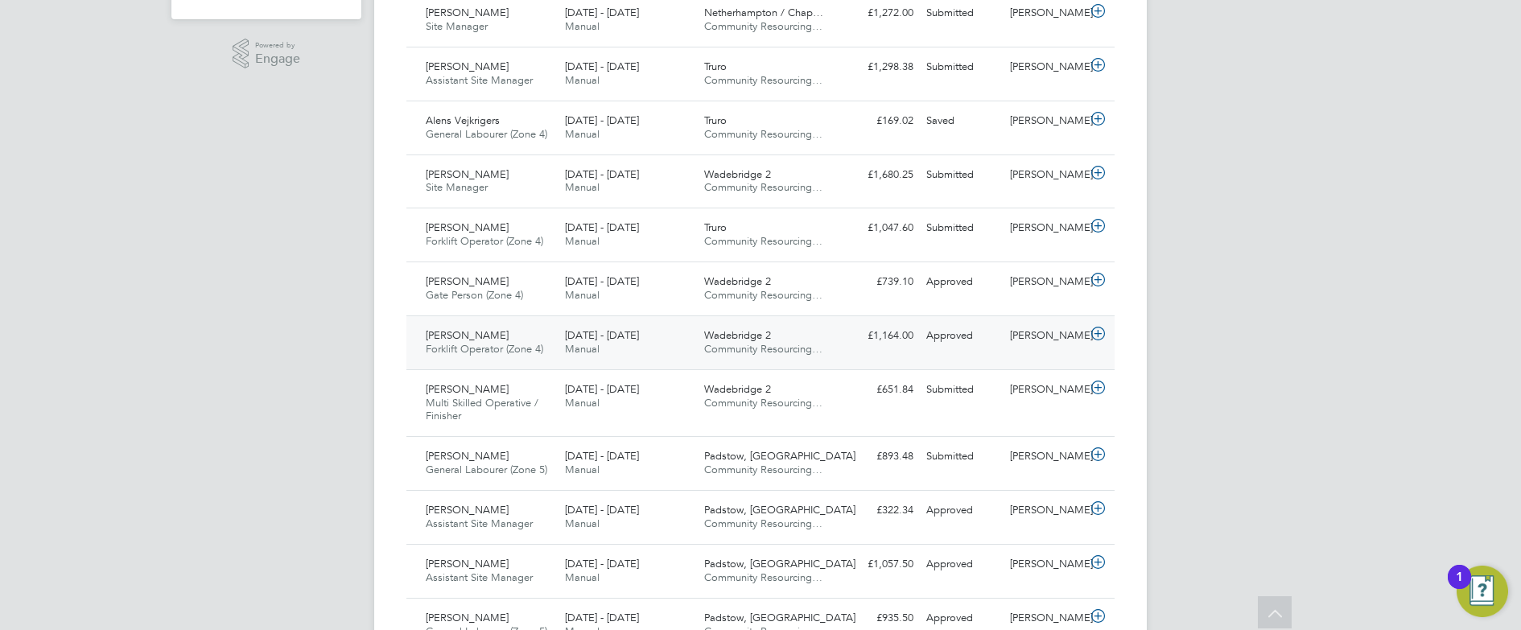
click at [546, 330] on div "[PERSON_NAME] Forklift Operator (Zone 4) [DATE] - [DATE]" at bounding box center [488, 343] width 139 height 40
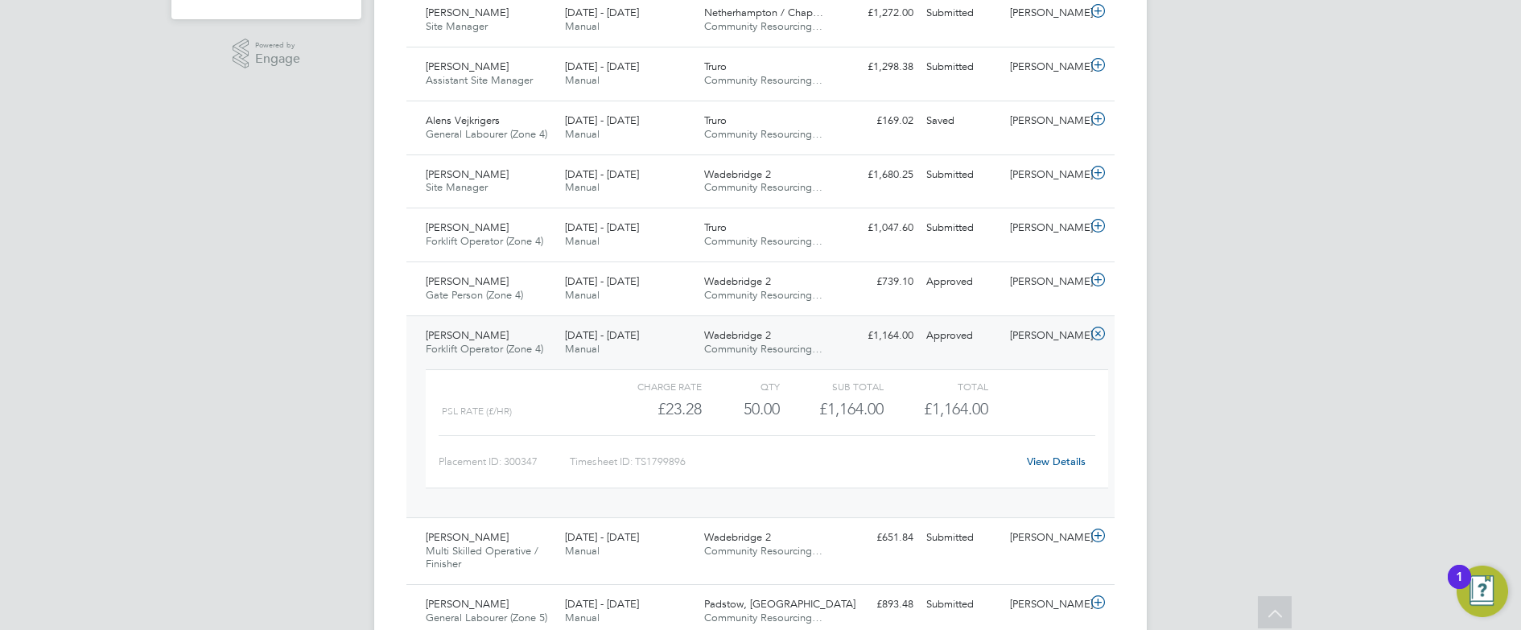
click at [546, 330] on div "[PERSON_NAME] Forklift Operator (Zone 4) [DATE] - [DATE]" at bounding box center [488, 343] width 139 height 40
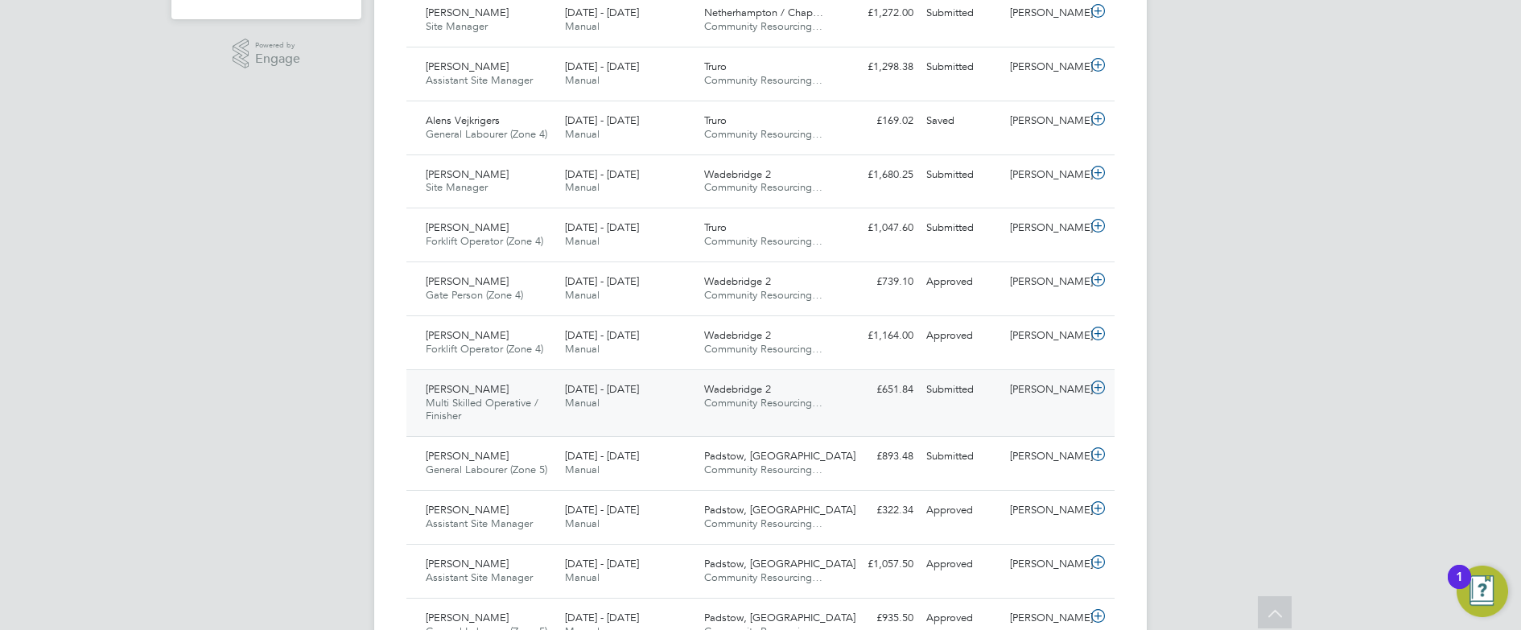
click at [546, 391] on div "[PERSON_NAME] Multi Skilled Operative / Finisher [DATE] - [DATE]" at bounding box center [488, 404] width 139 height 54
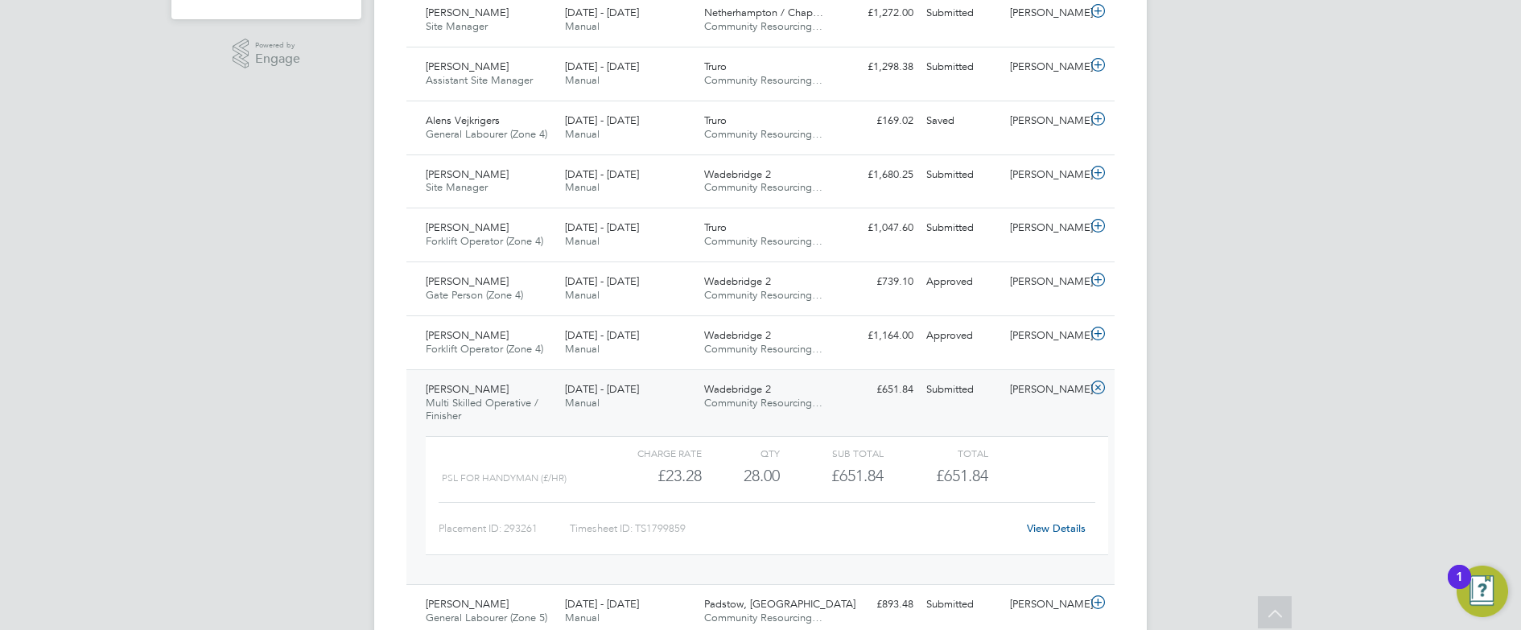
click at [546, 391] on div "[PERSON_NAME] Multi Skilled Operative / Finisher [DATE] - [DATE]" at bounding box center [488, 404] width 139 height 54
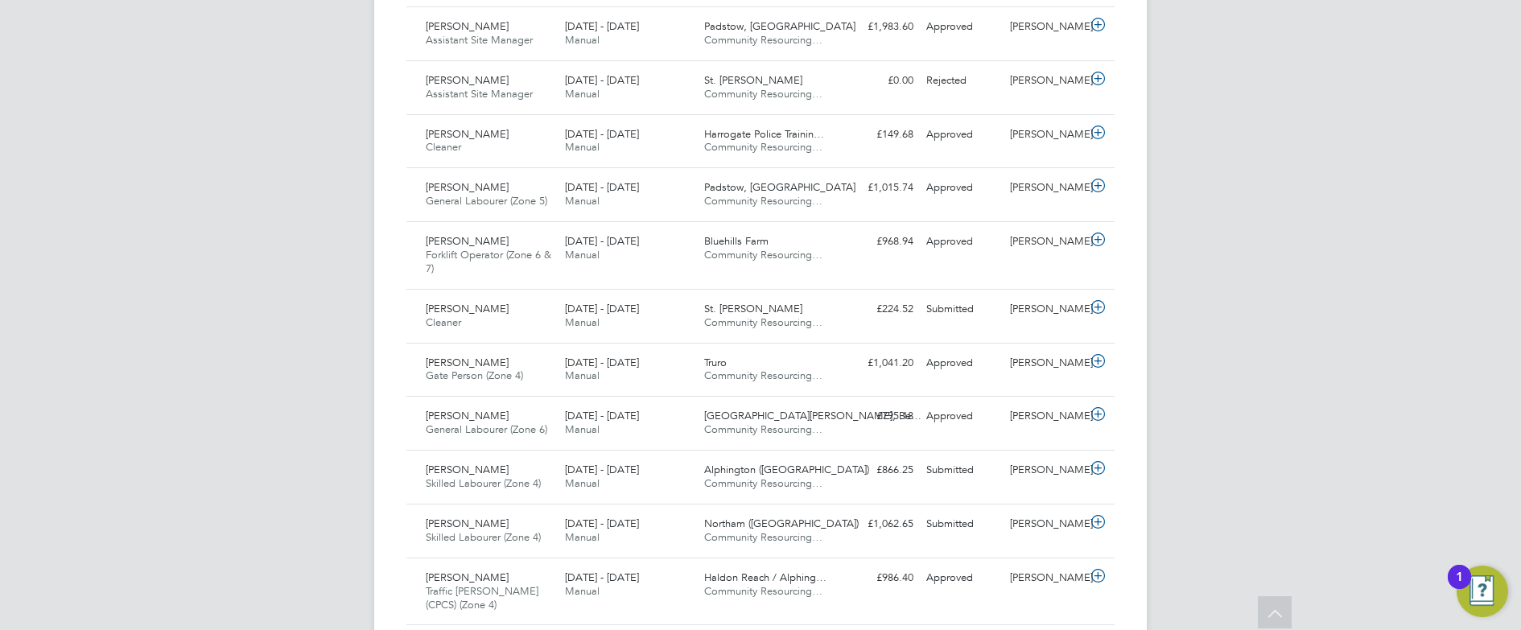
scroll to position [1247, 0]
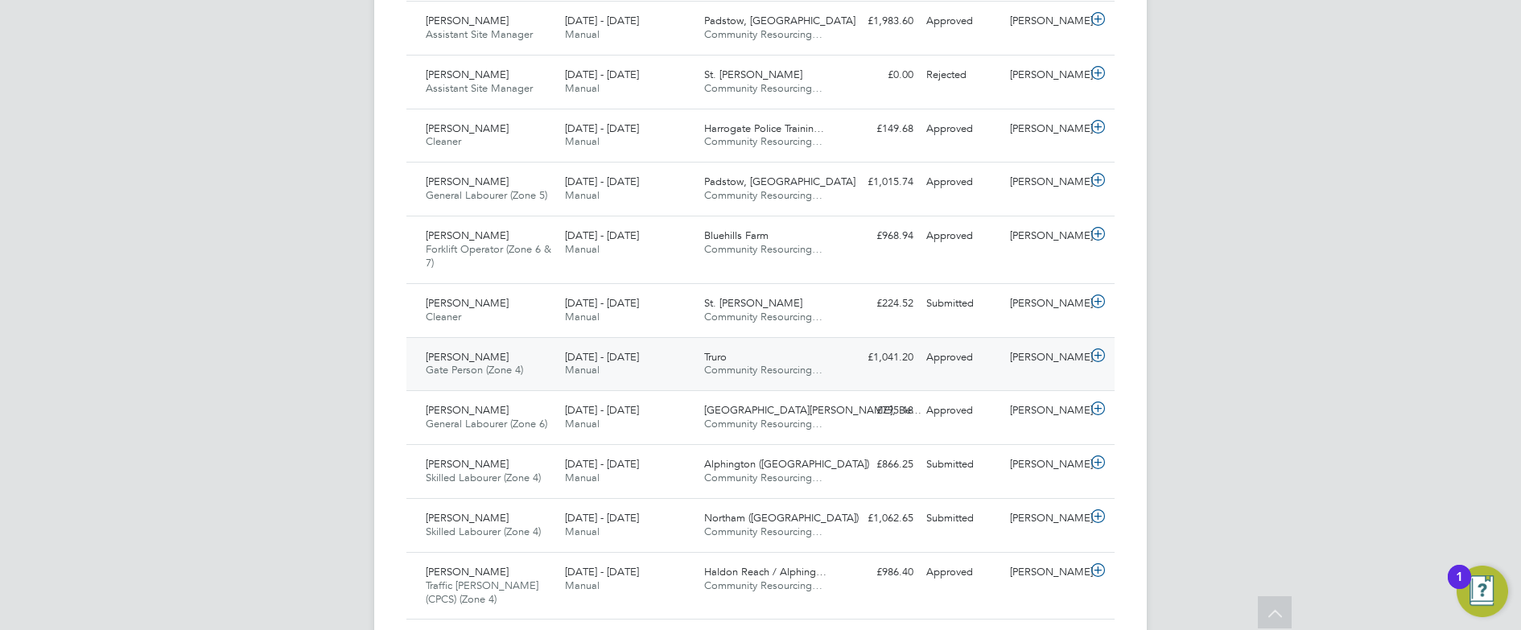
click at [539, 358] on div "[PERSON_NAME] Gate Person (Zone 4) [DATE] - [DATE]" at bounding box center [488, 364] width 139 height 40
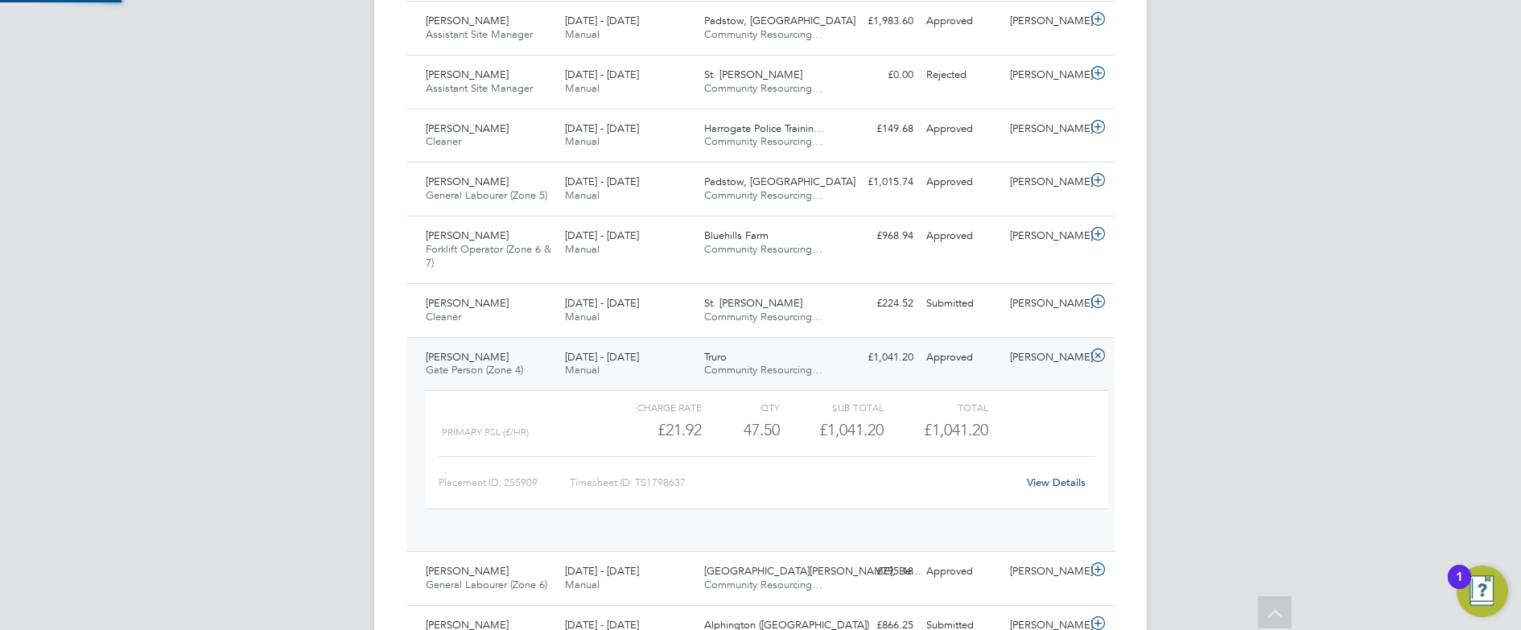
scroll to position [27, 157]
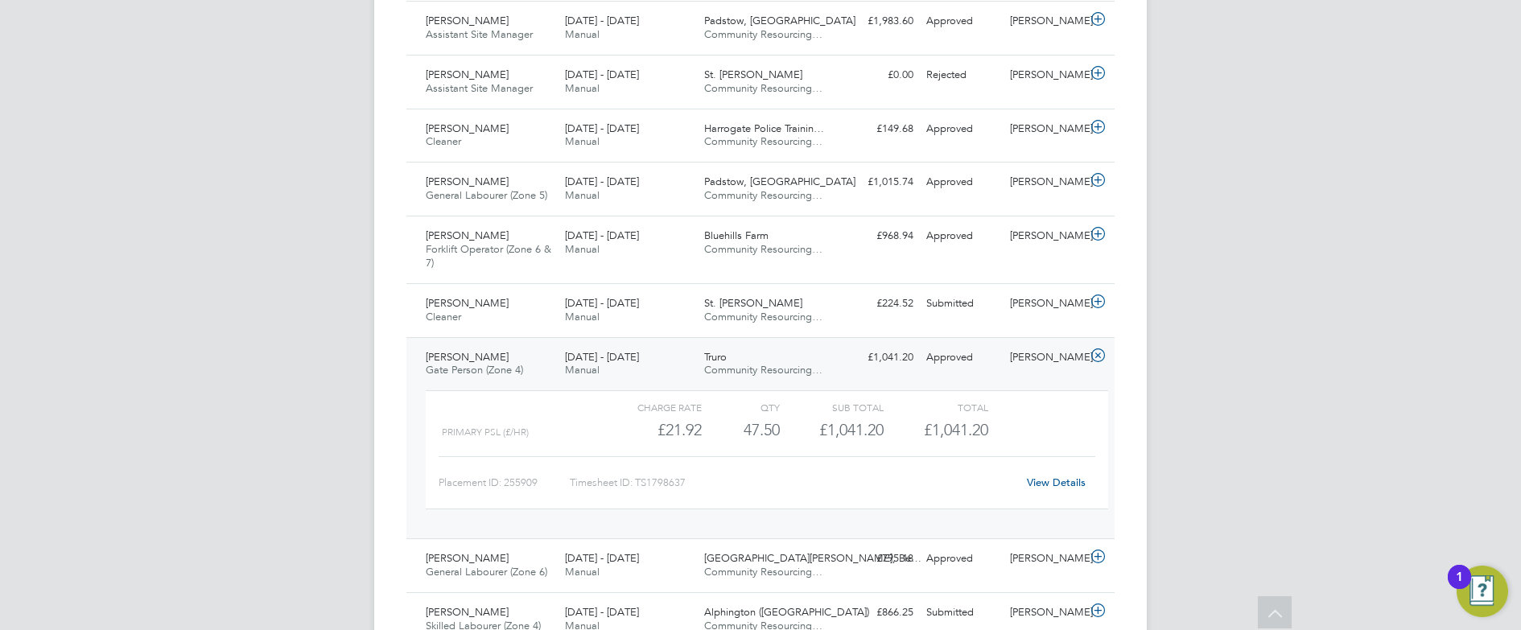
click at [539, 358] on div "[PERSON_NAME] Gate Person (Zone 4) [DATE] - [DATE]" at bounding box center [488, 364] width 139 height 40
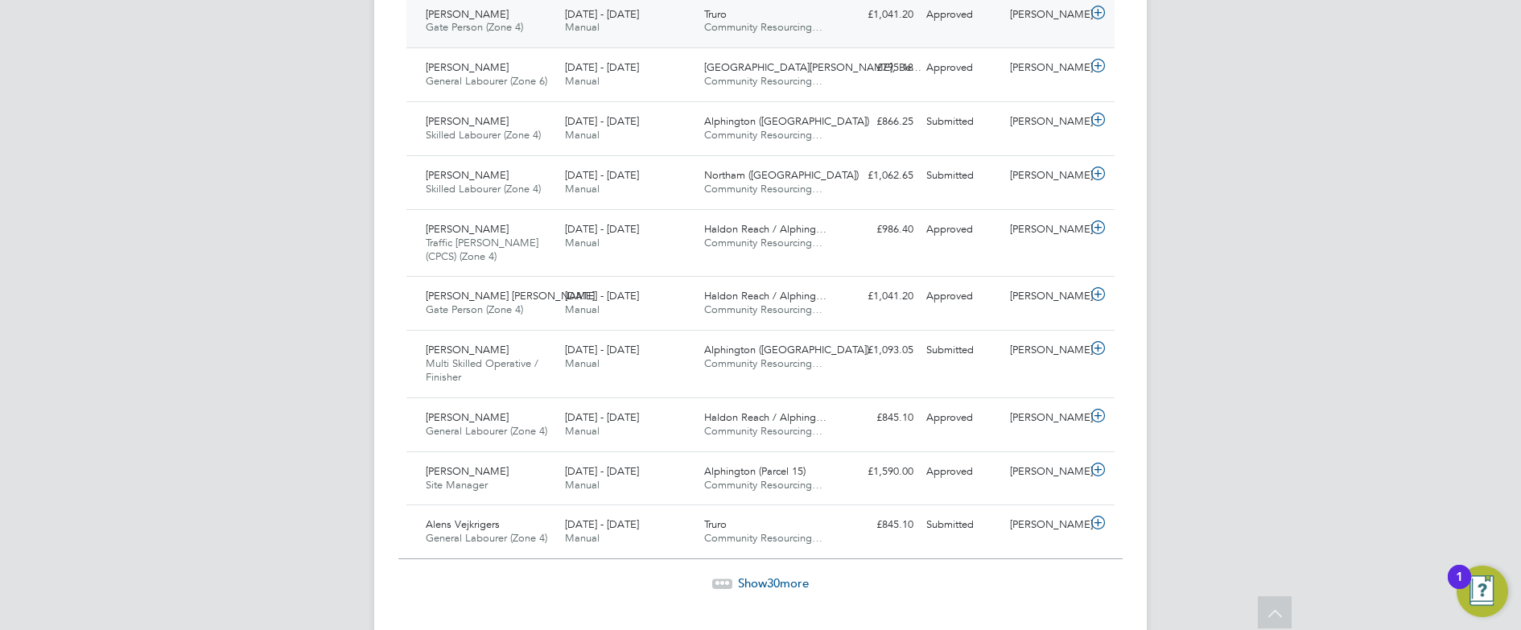
scroll to position [1626, 0]
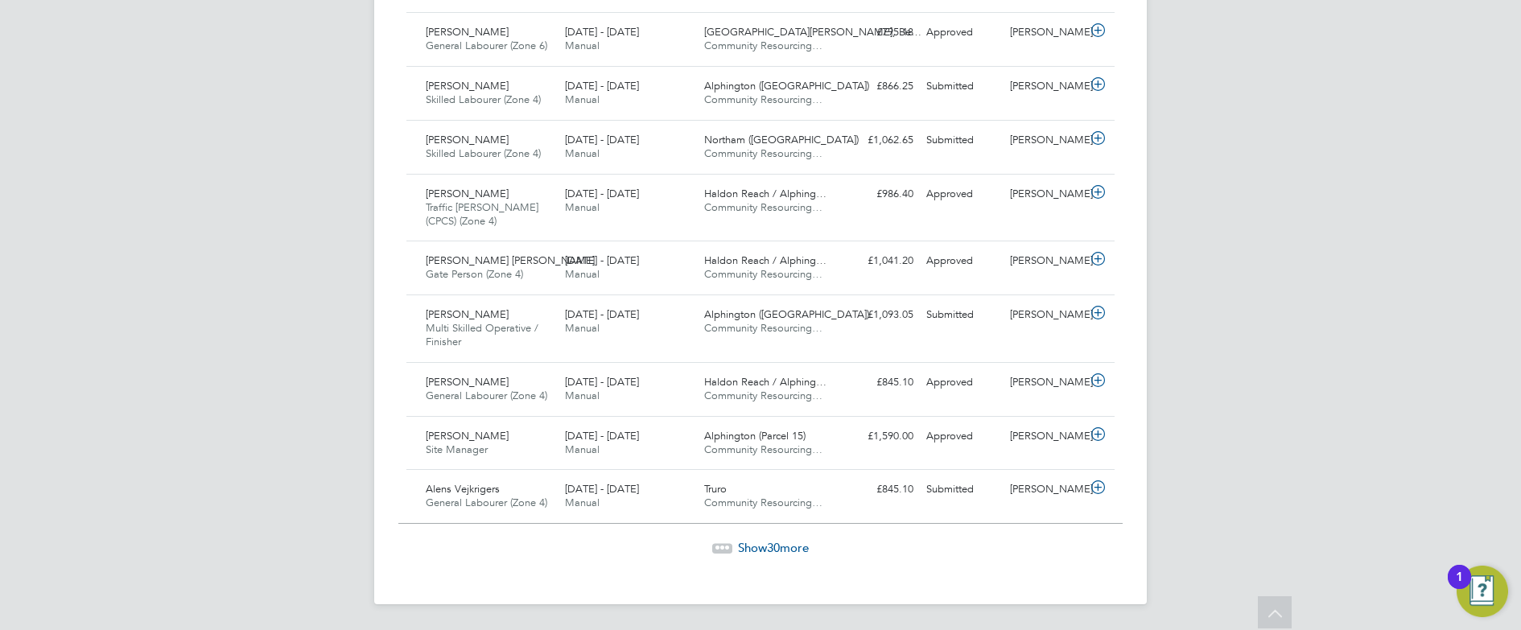
click at [746, 546] on span "Show 30 more" at bounding box center [773, 547] width 71 height 15
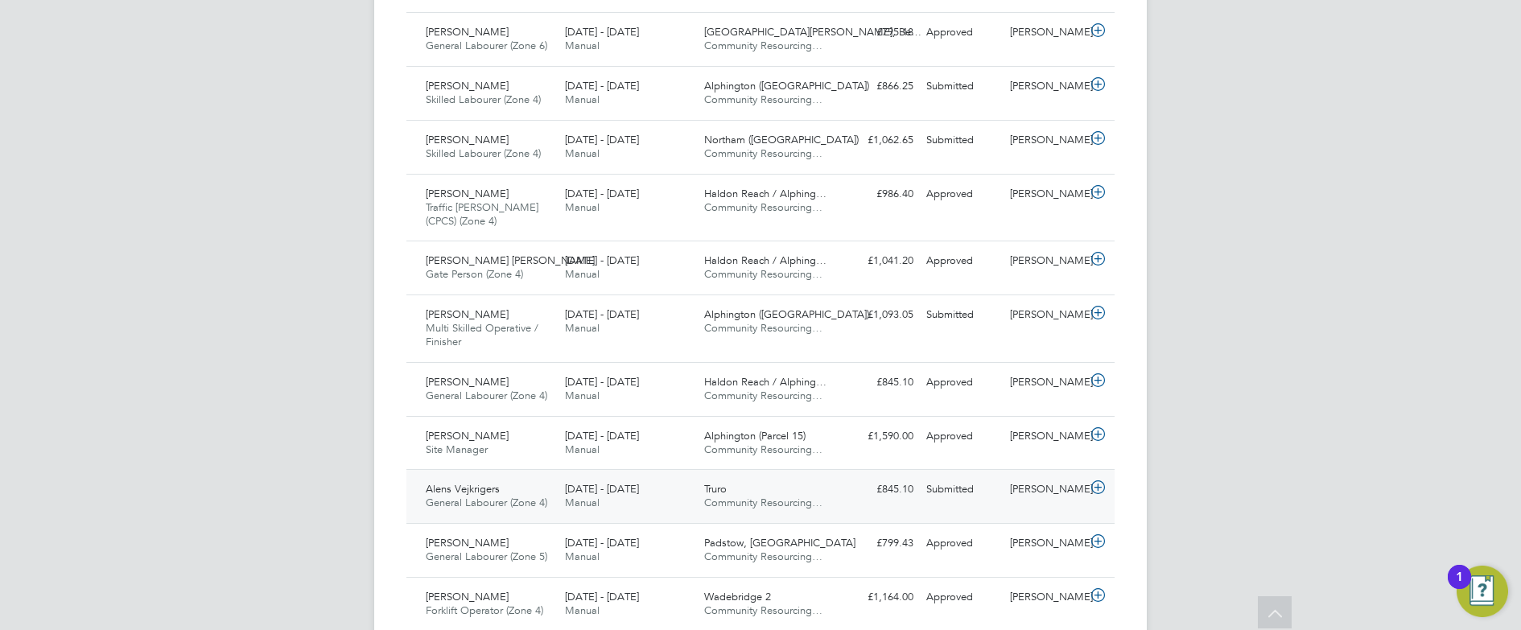
scroll to position [41, 140]
click at [538, 497] on span "General Labourer (Zone 4)" at bounding box center [487, 503] width 122 height 14
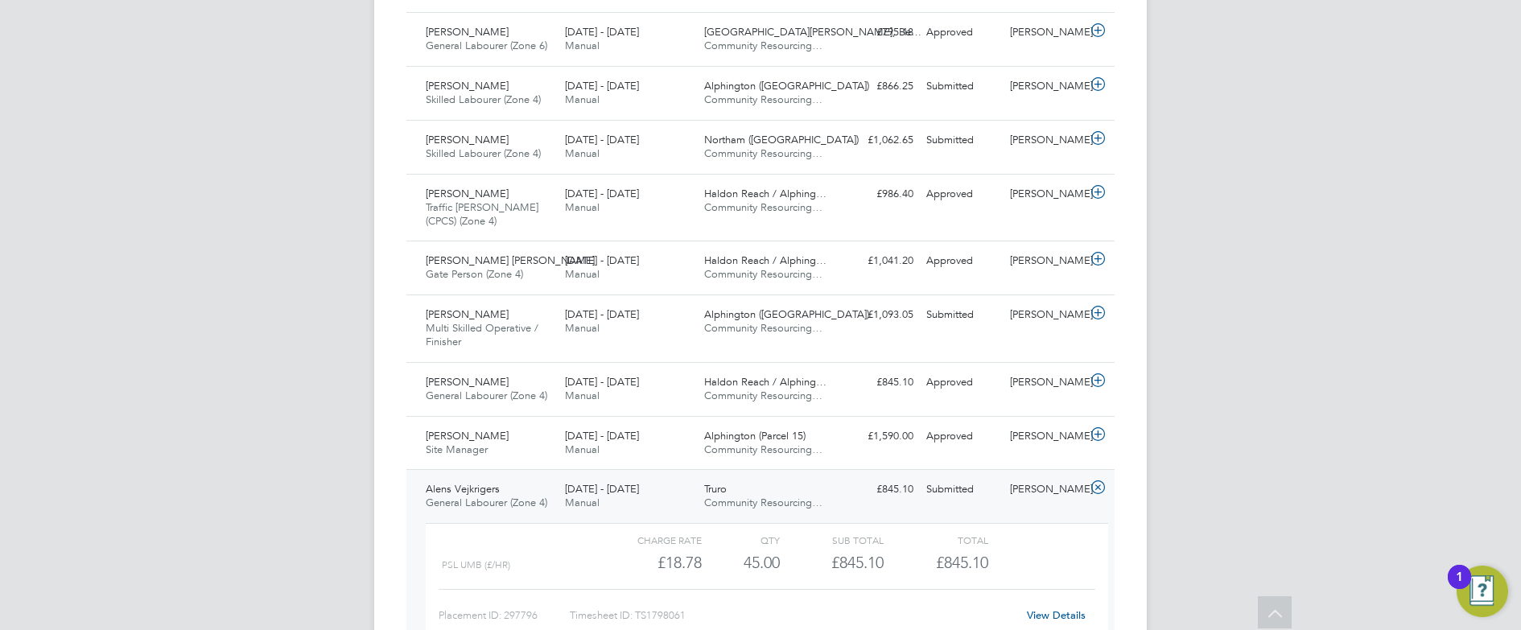
click at [538, 497] on span "General Labourer (Zone 4)" at bounding box center [487, 503] width 122 height 14
